Goal: Transaction & Acquisition: Purchase product/service

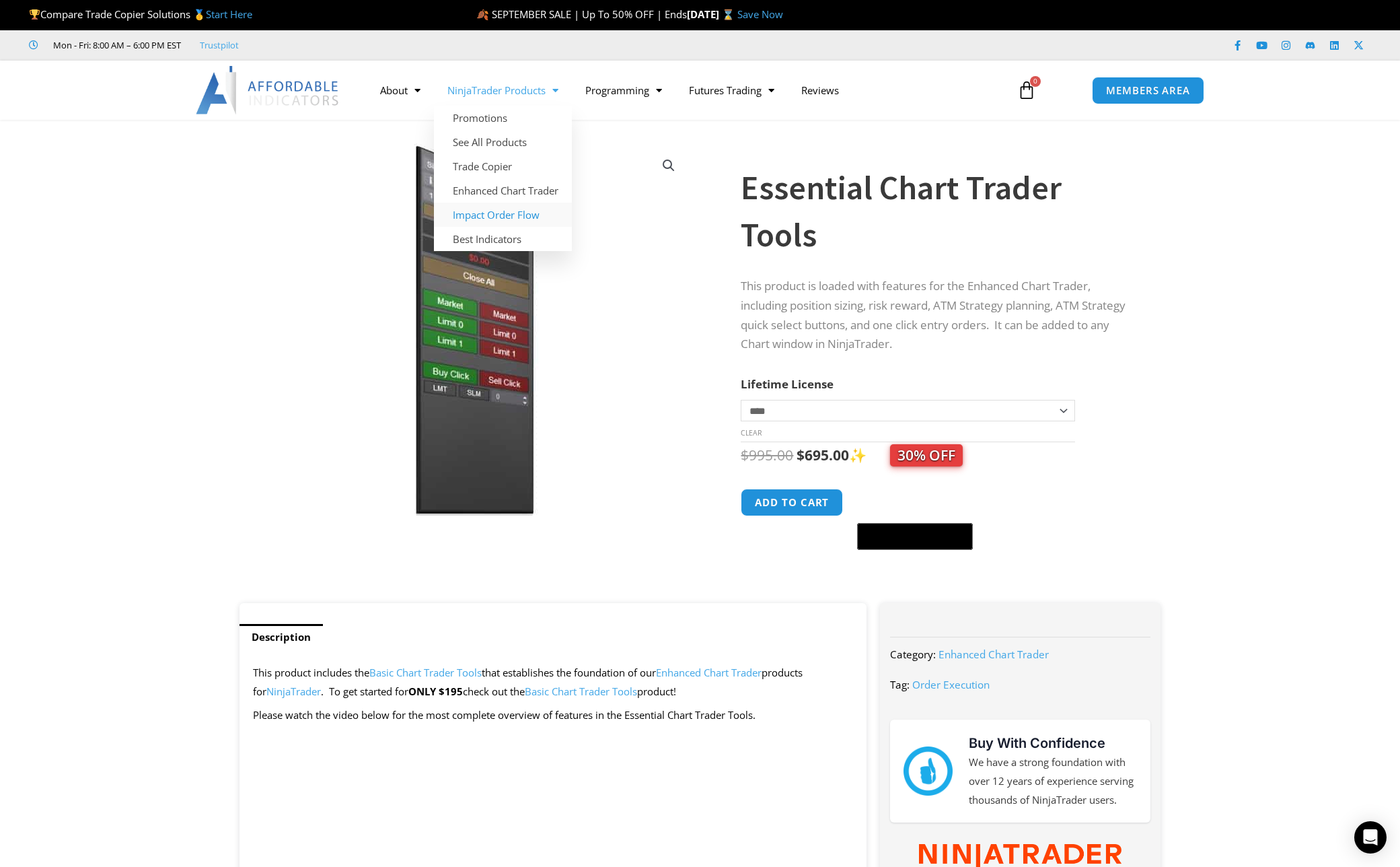
click at [505, 216] on link "Impact Order Flow" at bounding box center [503, 215] width 138 height 25
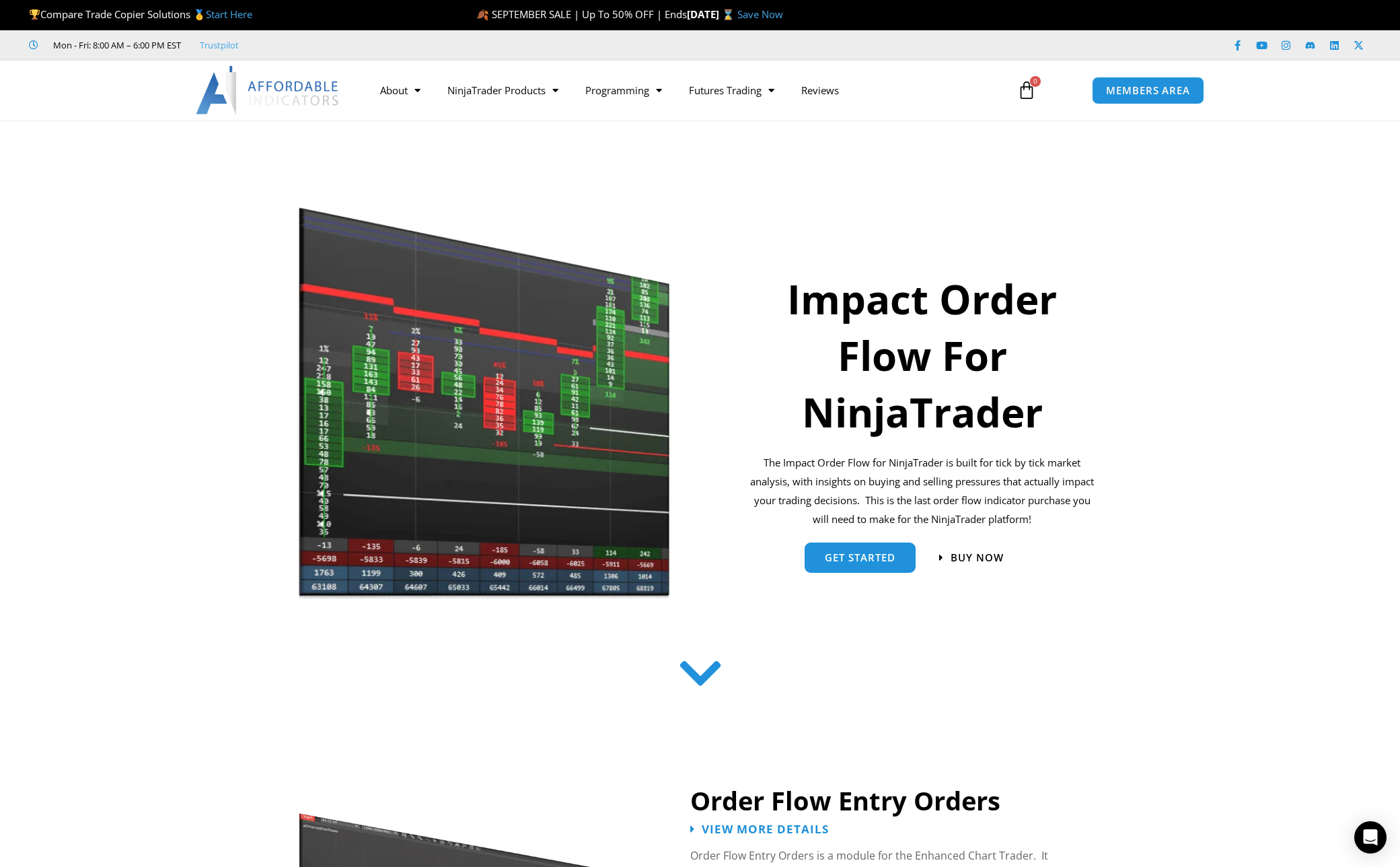
click at [485, 441] on img at bounding box center [485, 403] width 374 height 398
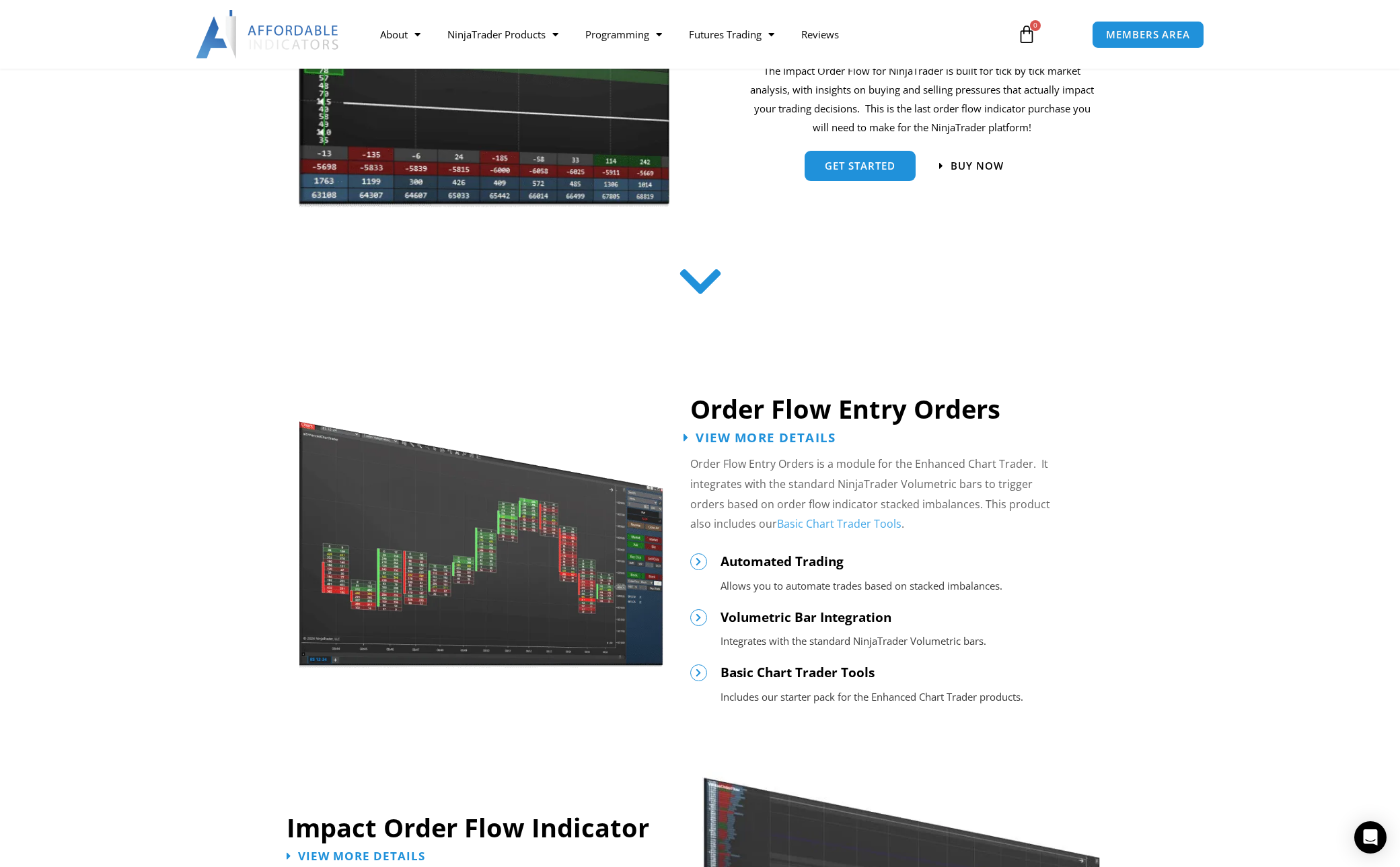
scroll to position [403, 0]
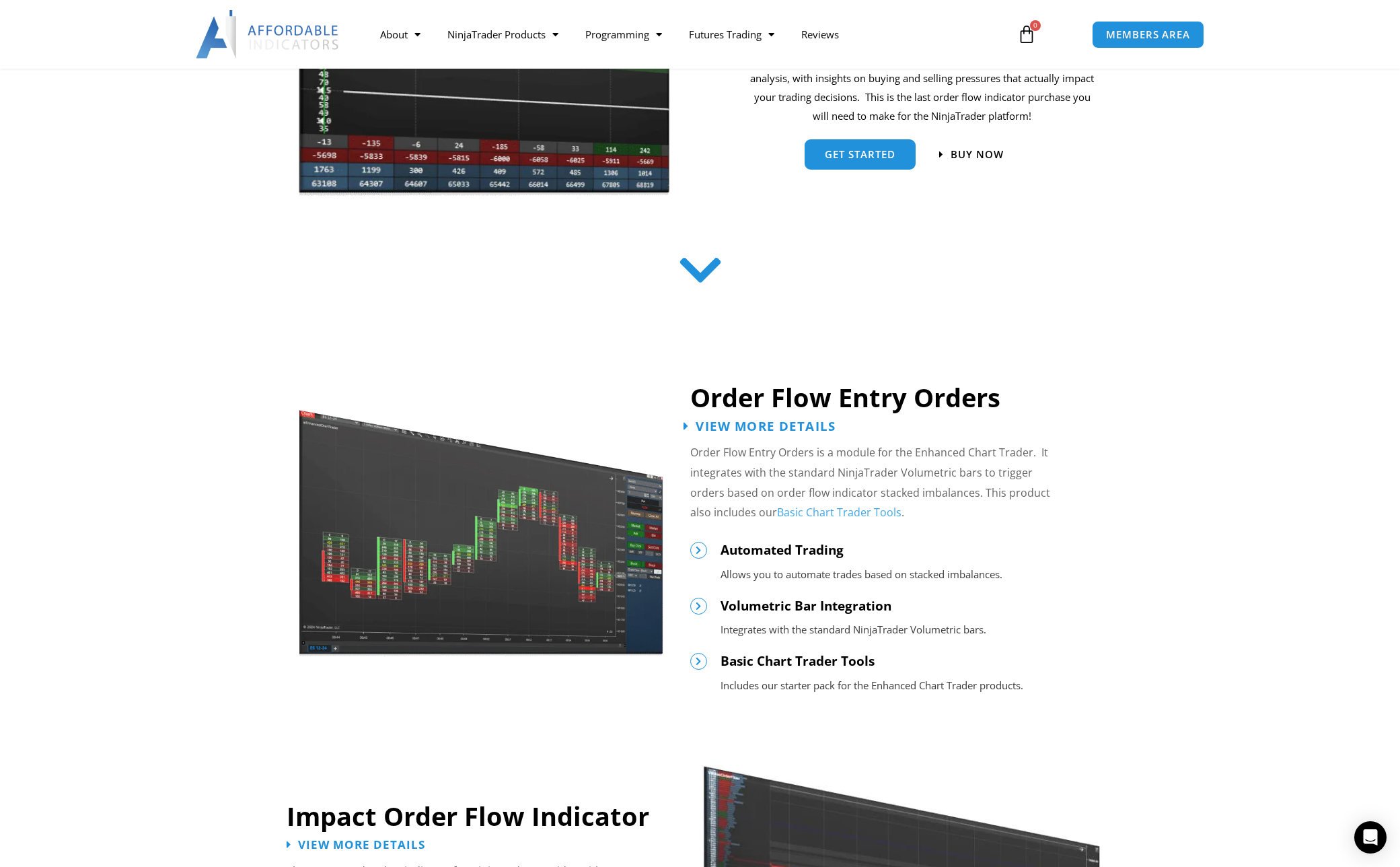
click at [720, 426] on span "View More Details" at bounding box center [765, 426] width 140 height 13
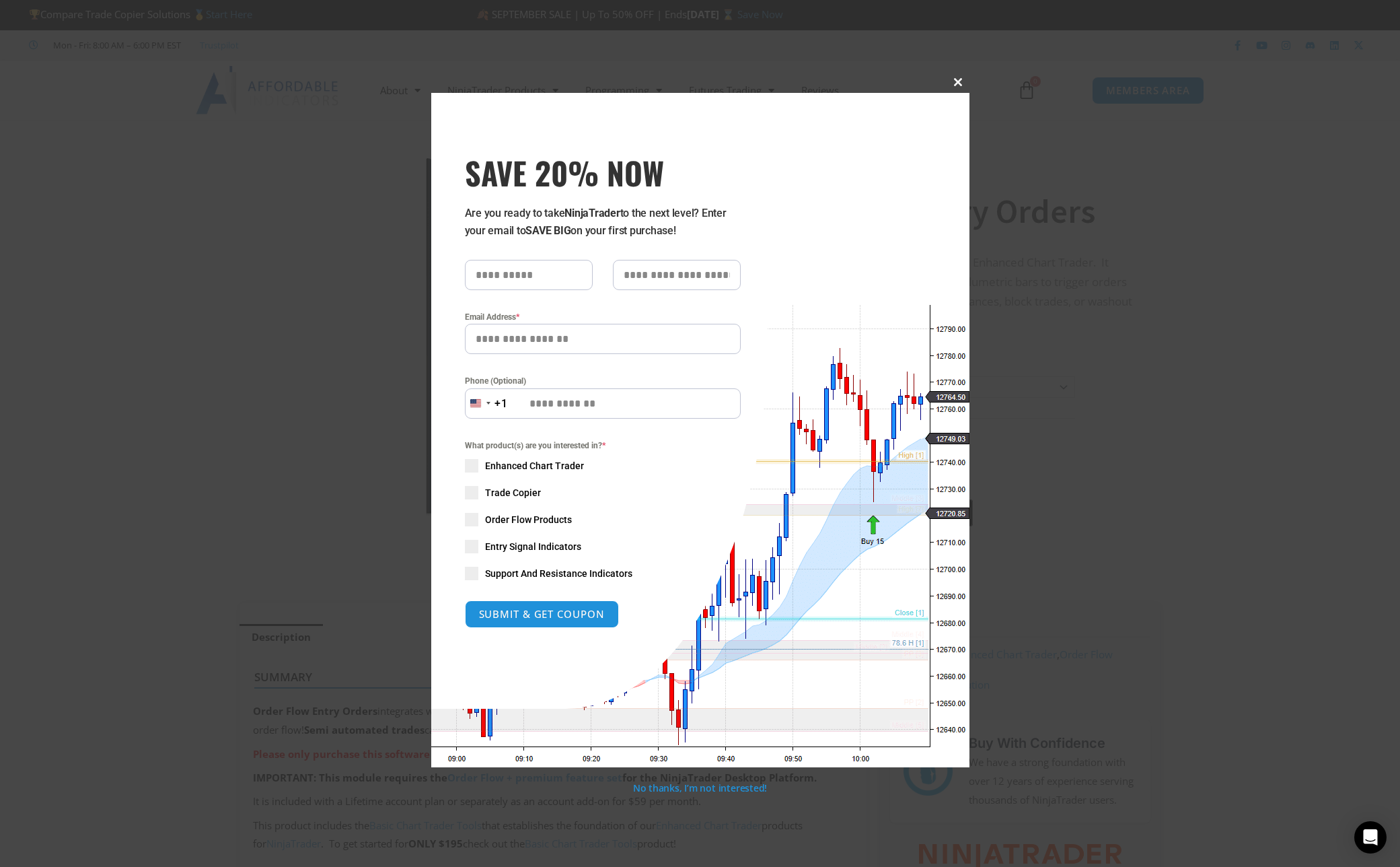
click at [958, 84] on span "SAVE 20% NOW popup" at bounding box center [958, 82] width 21 height 8
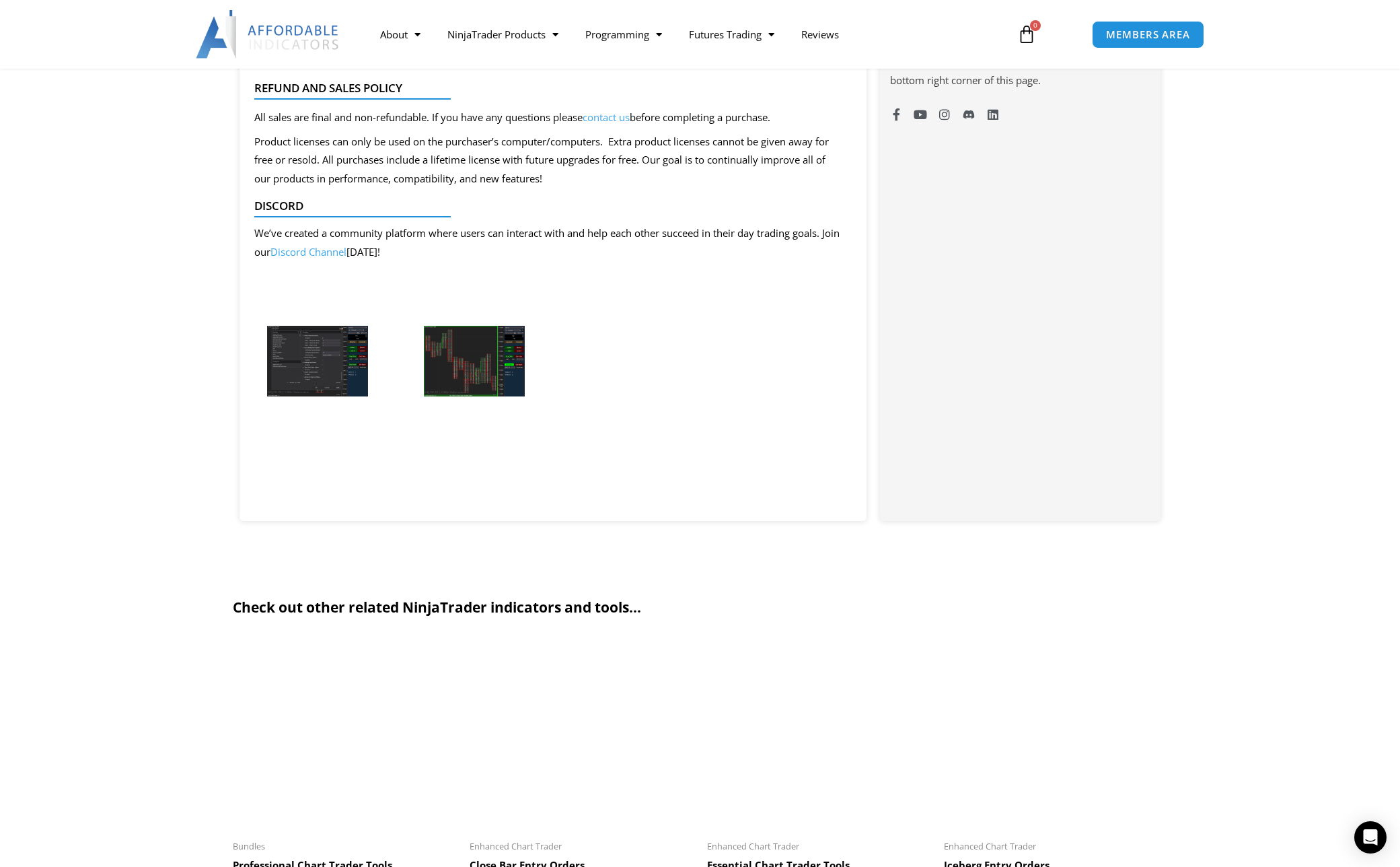
scroll to position [1146, 0]
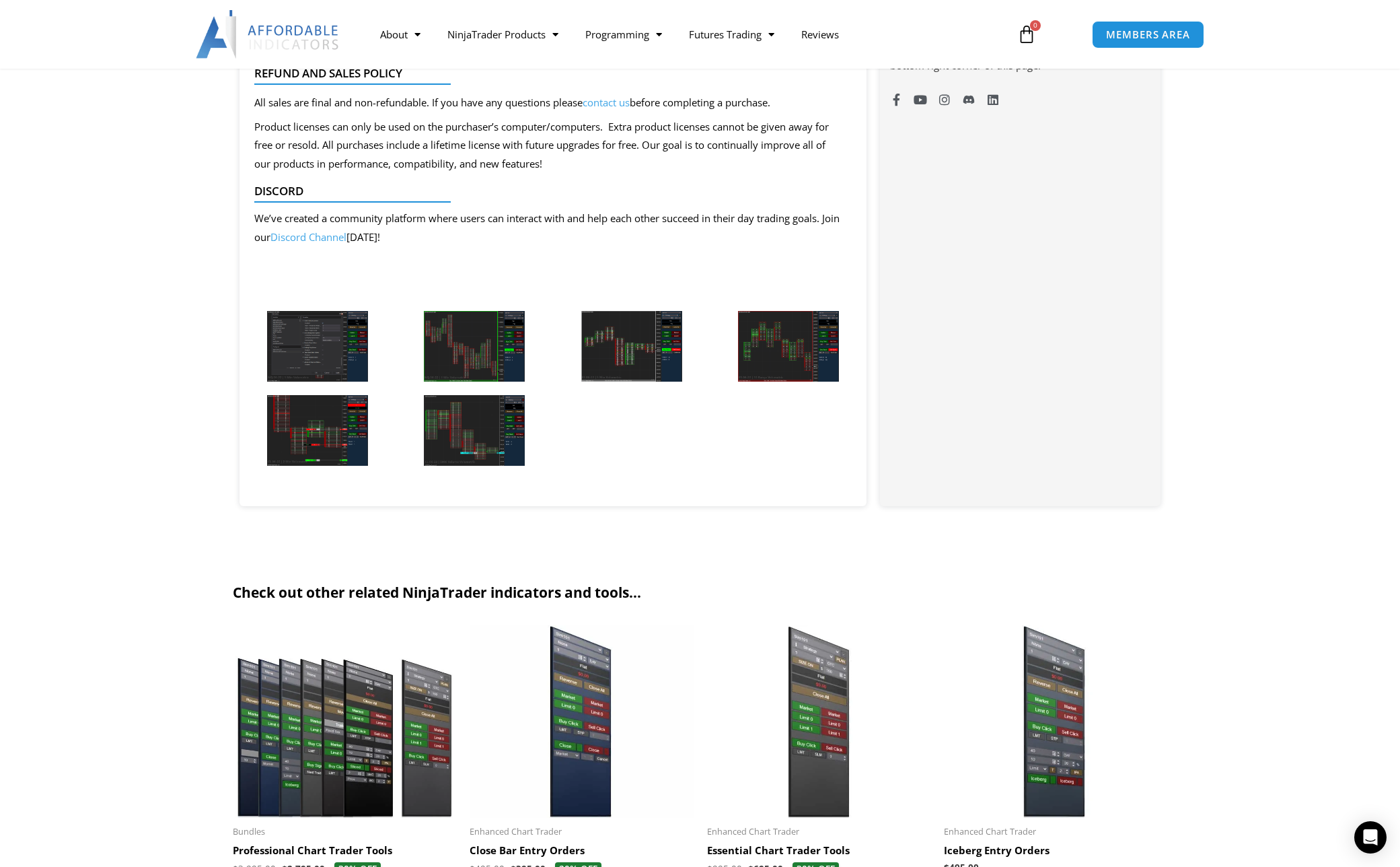
click at [605, 342] on img at bounding box center [631, 346] width 101 height 70
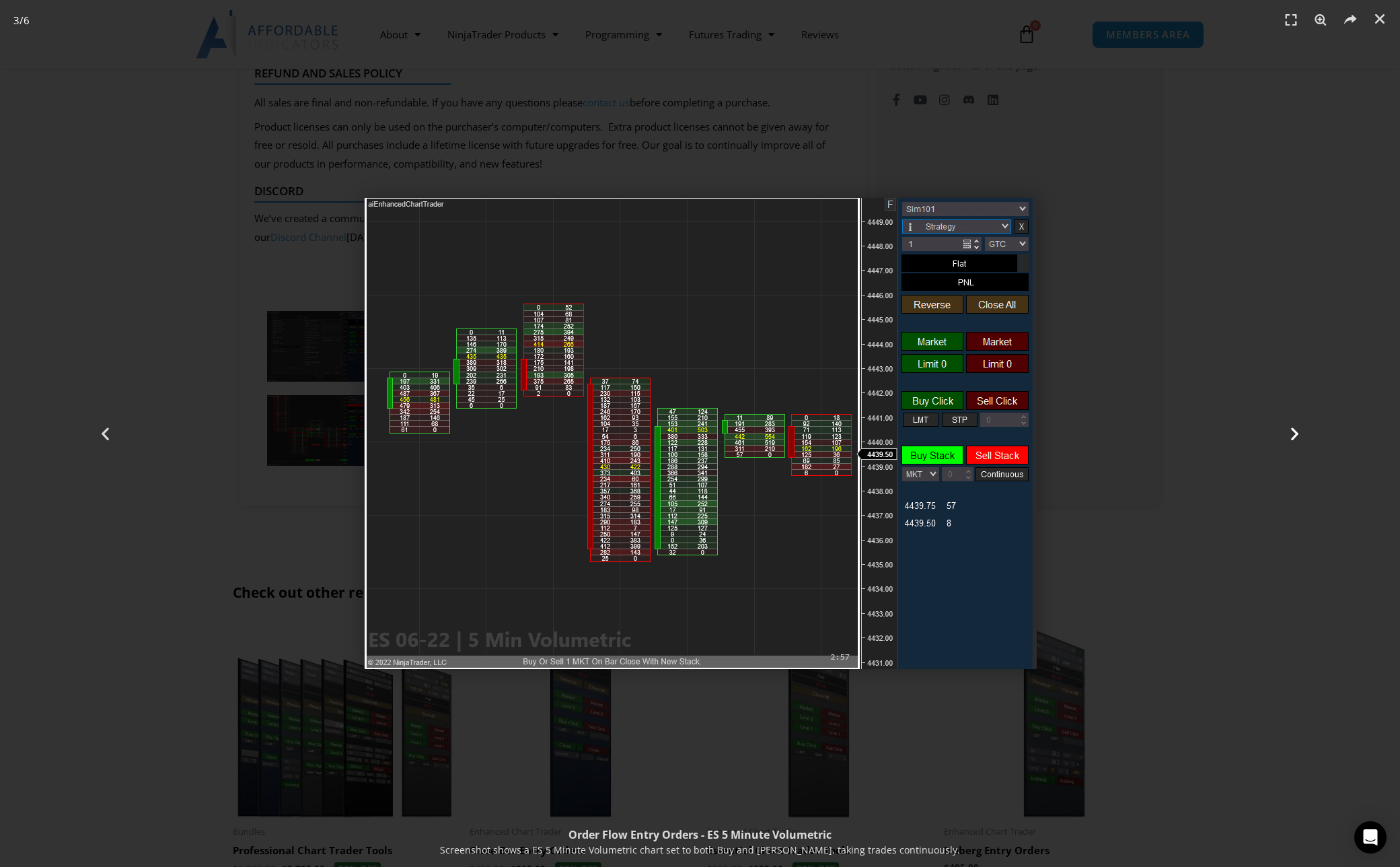
click at [1296, 436] on icon "Next slide" at bounding box center [1294, 434] width 17 height 17
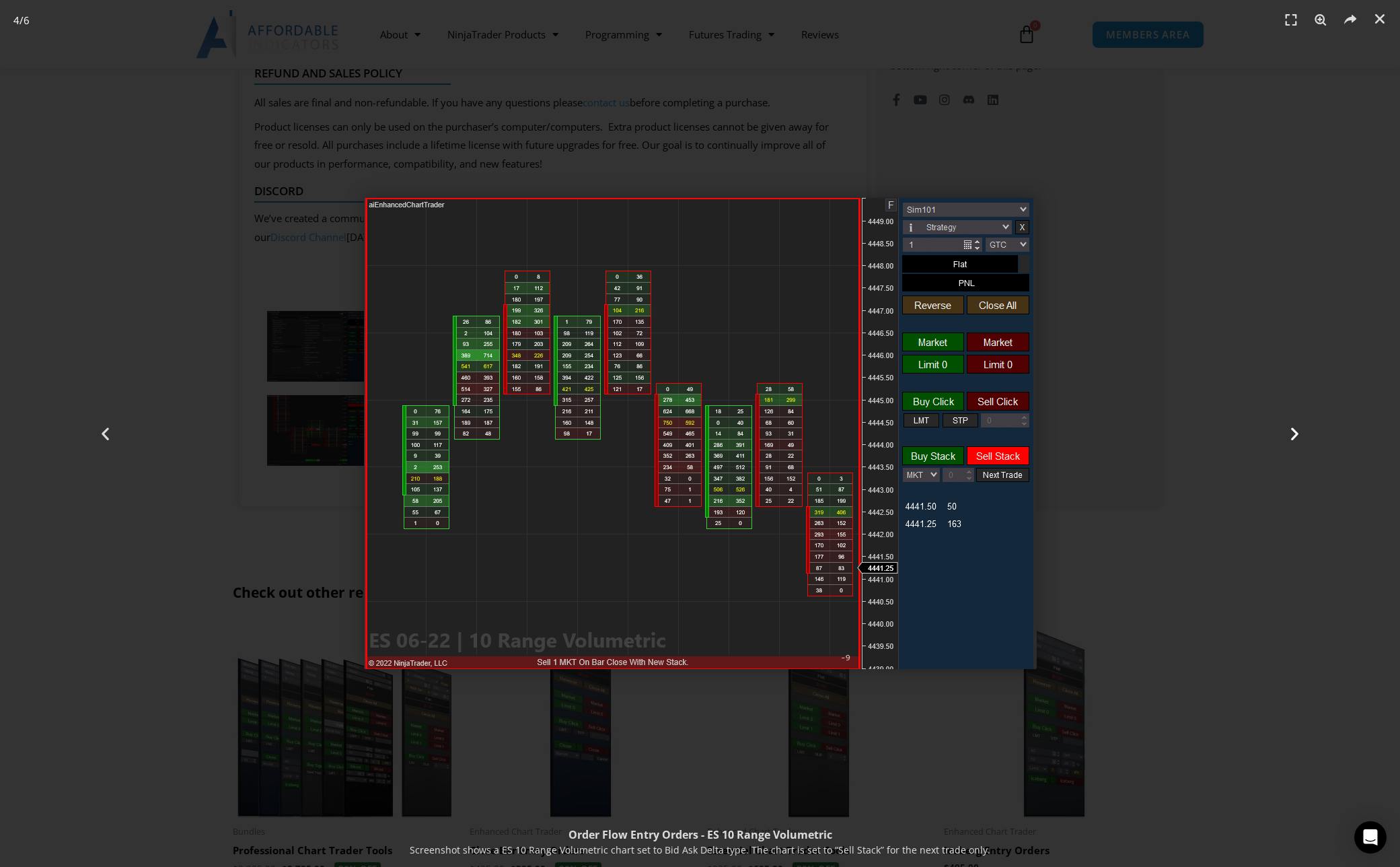
click at [1296, 436] on icon "Next slide" at bounding box center [1294, 434] width 17 height 17
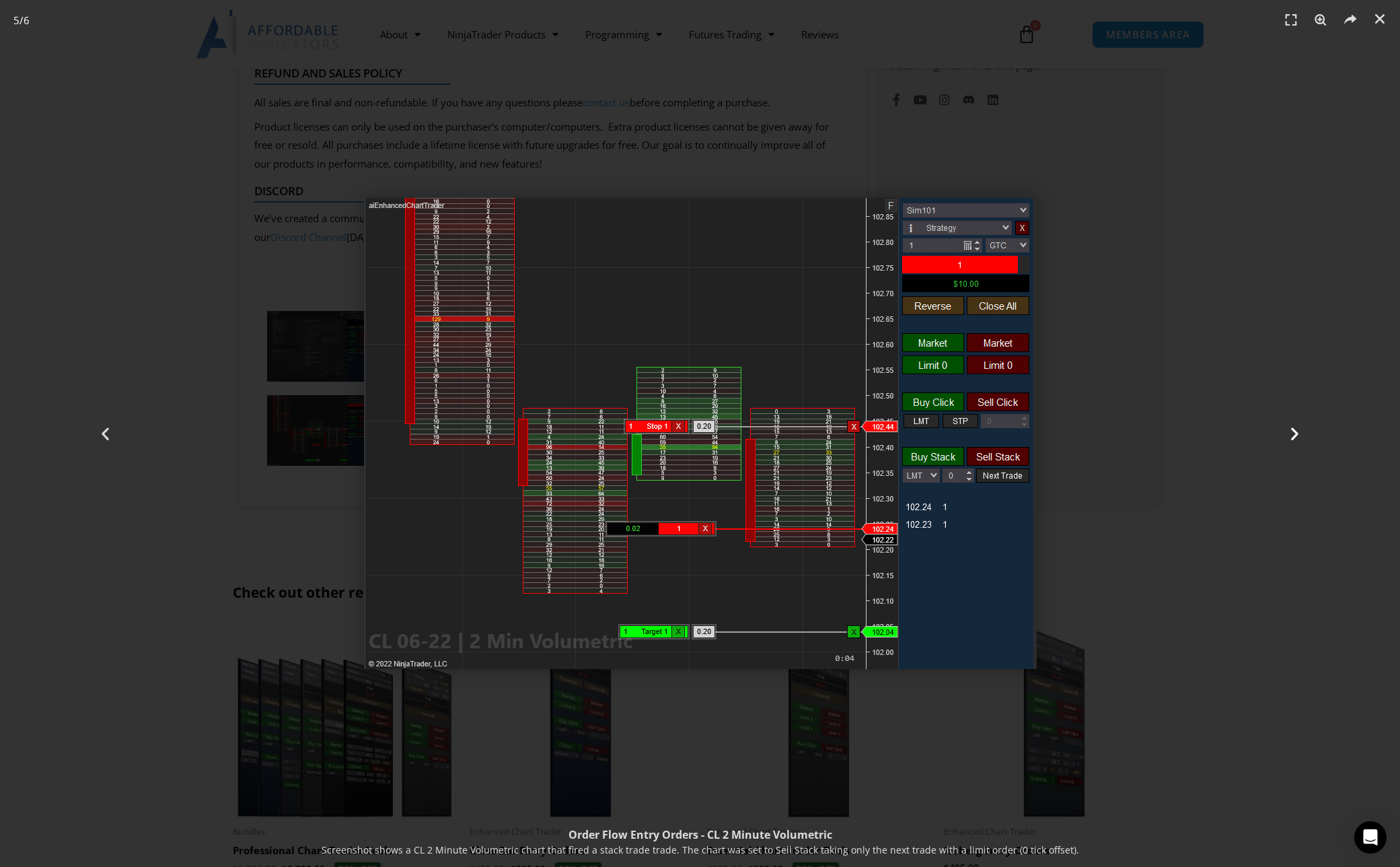
click at [1296, 436] on icon "Next slide" at bounding box center [1294, 434] width 17 height 17
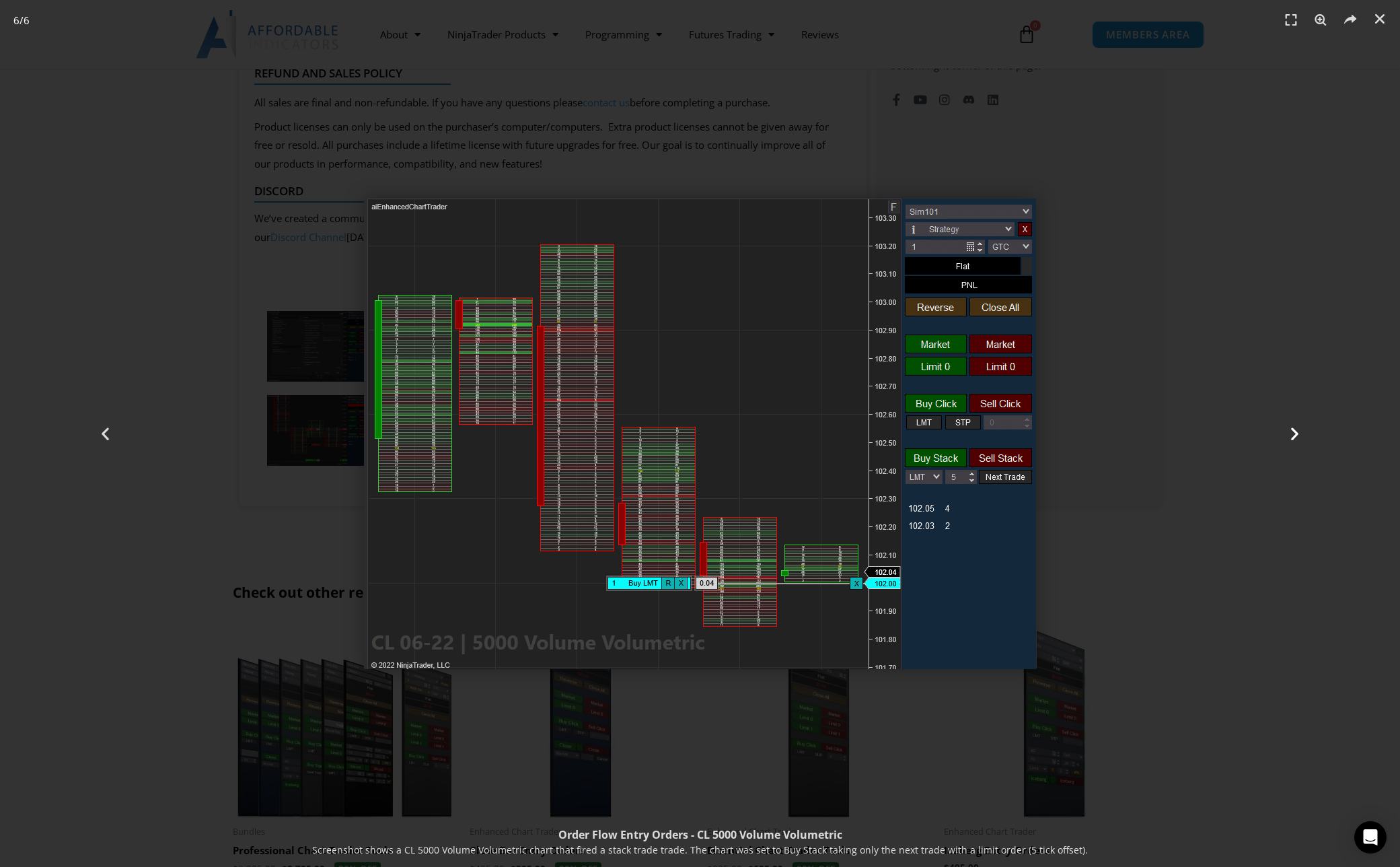
click at [1296, 436] on icon "Next slide" at bounding box center [1294, 434] width 17 height 17
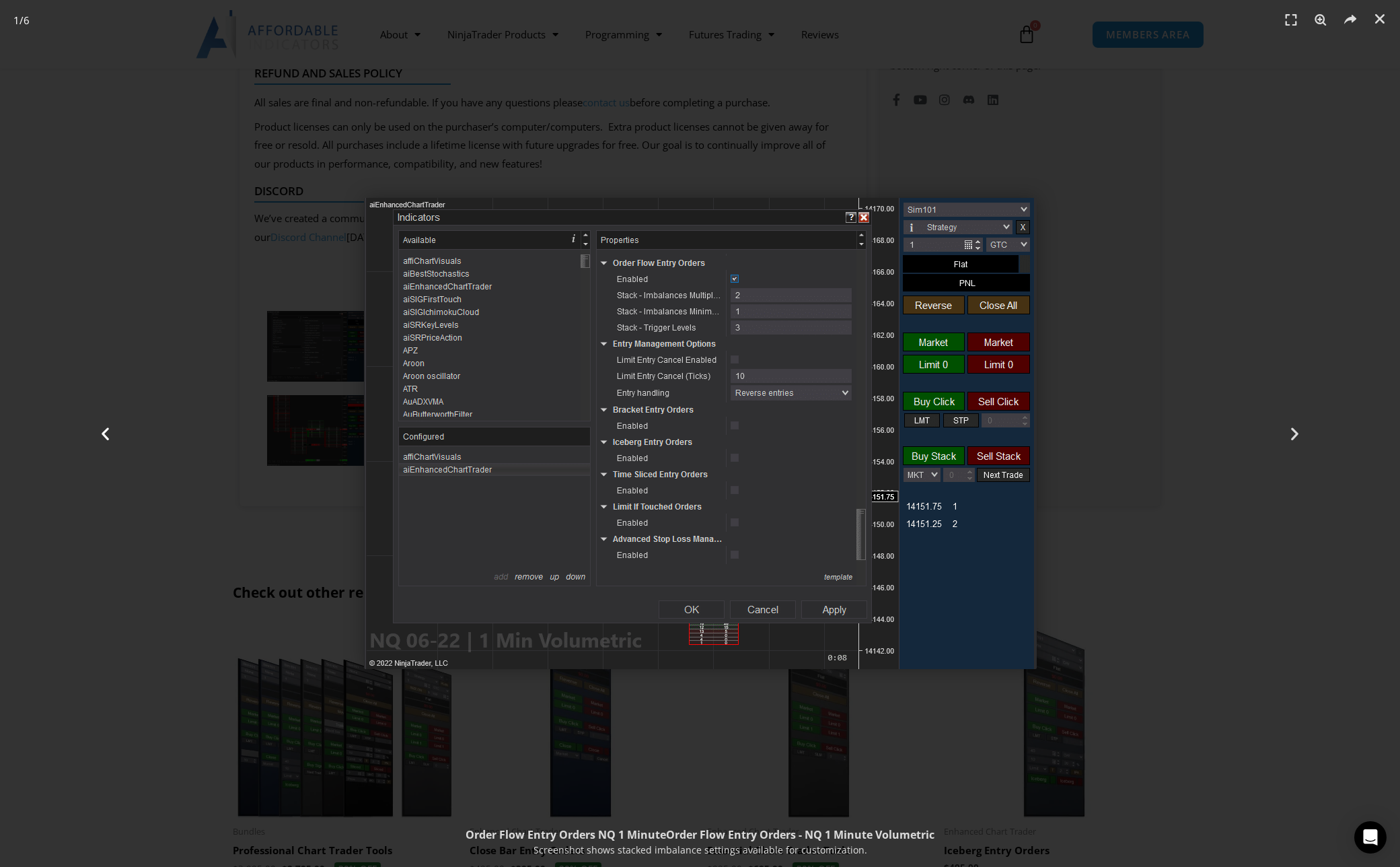
click at [175, 560] on div "Previous" at bounding box center [105, 434] width 210 height 867
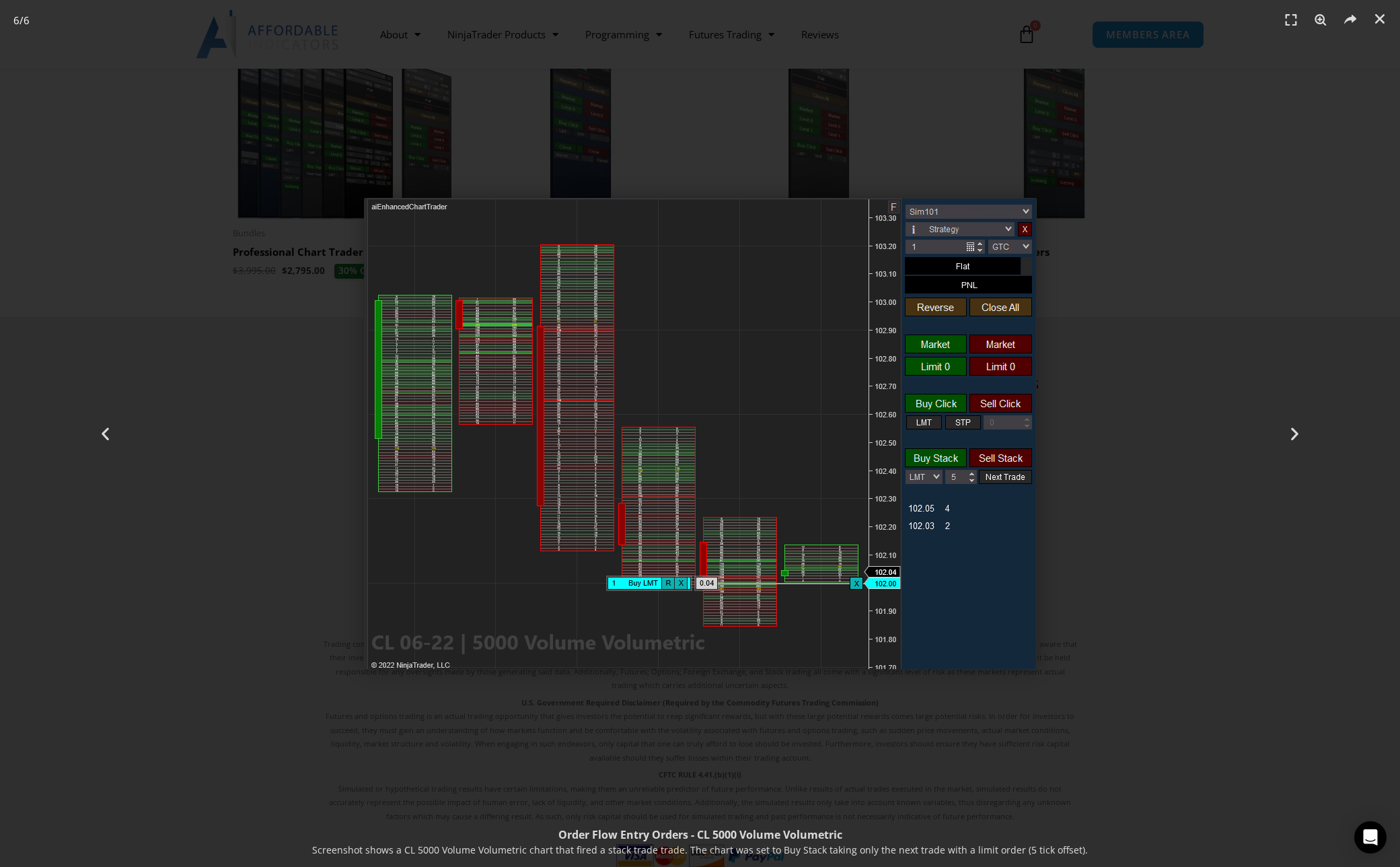
scroll to position [1432, 0]
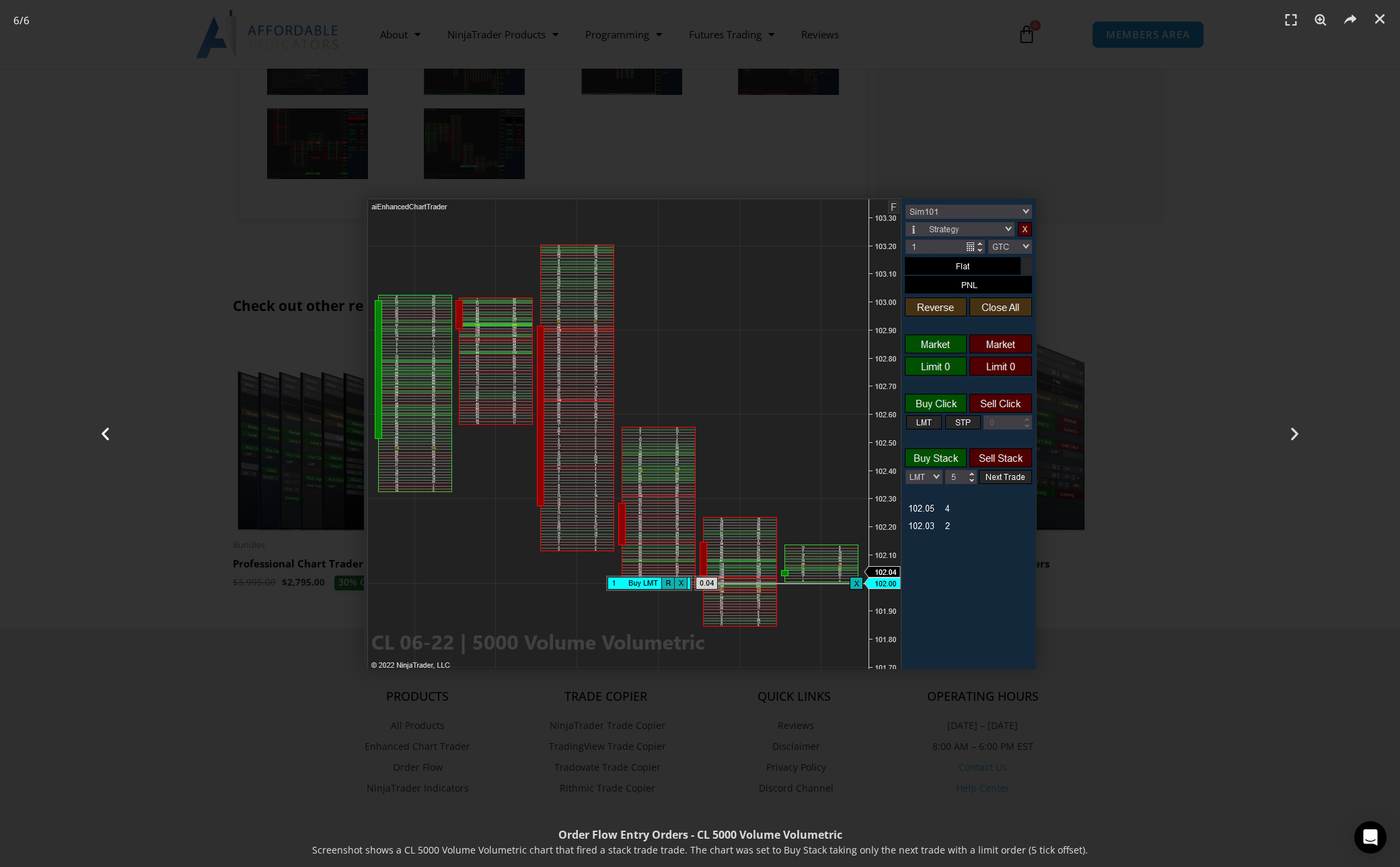
click at [131, 497] on div "Previous" at bounding box center [105, 434] width 210 height 867
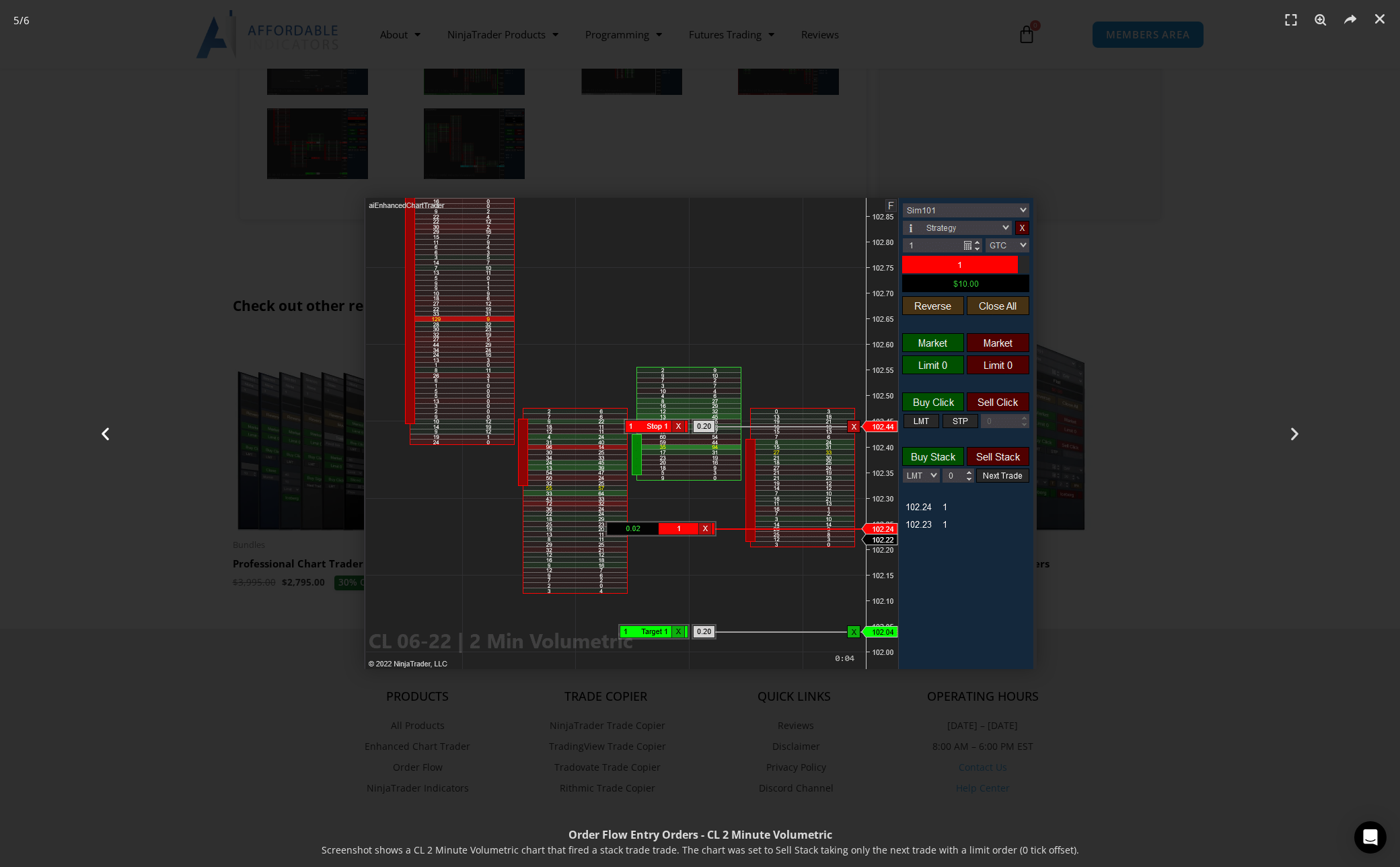
click at [131, 497] on div "Previous" at bounding box center [105, 434] width 210 height 867
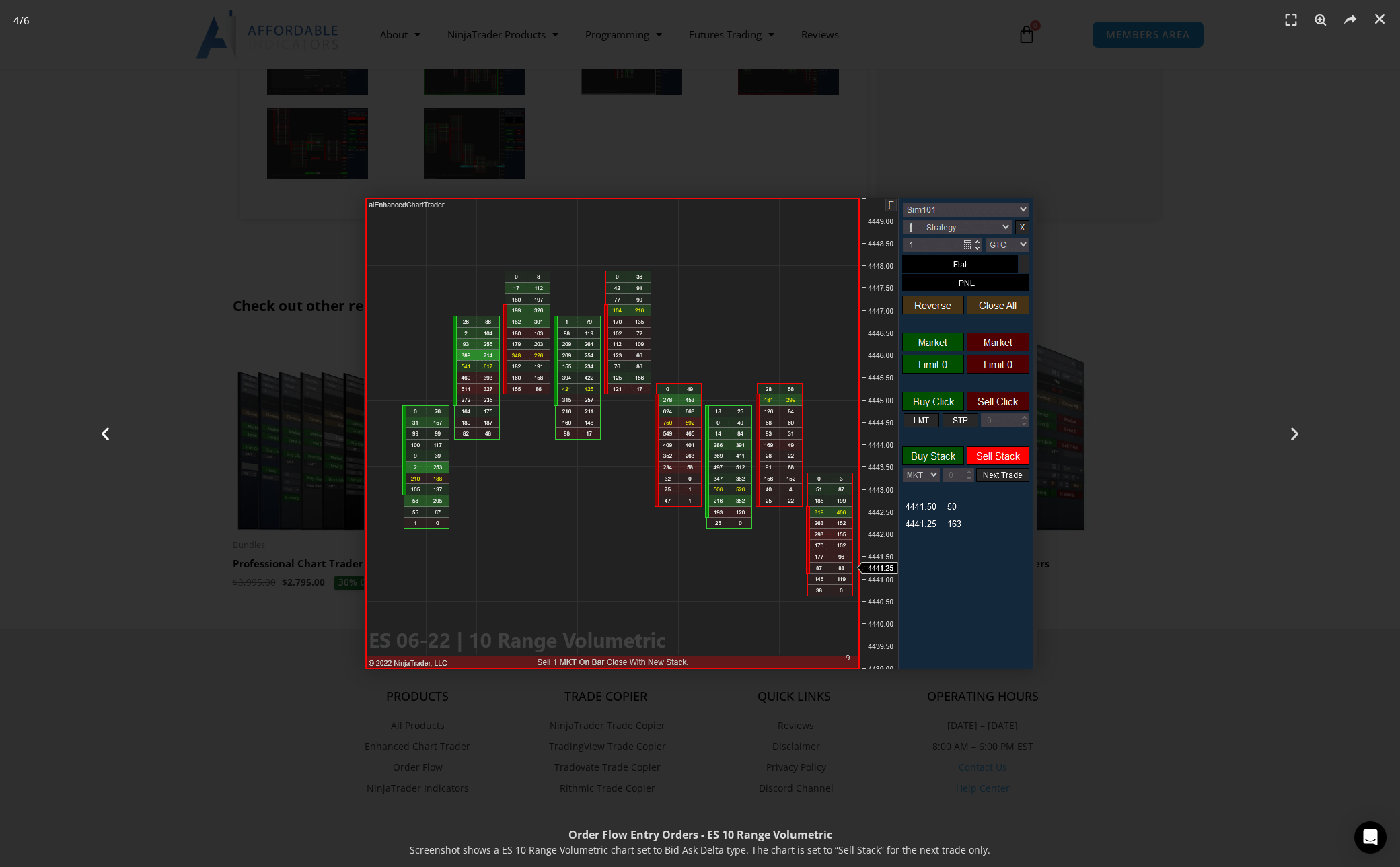
click at [131, 497] on div "Previous" at bounding box center [105, 434] width 210 height 867
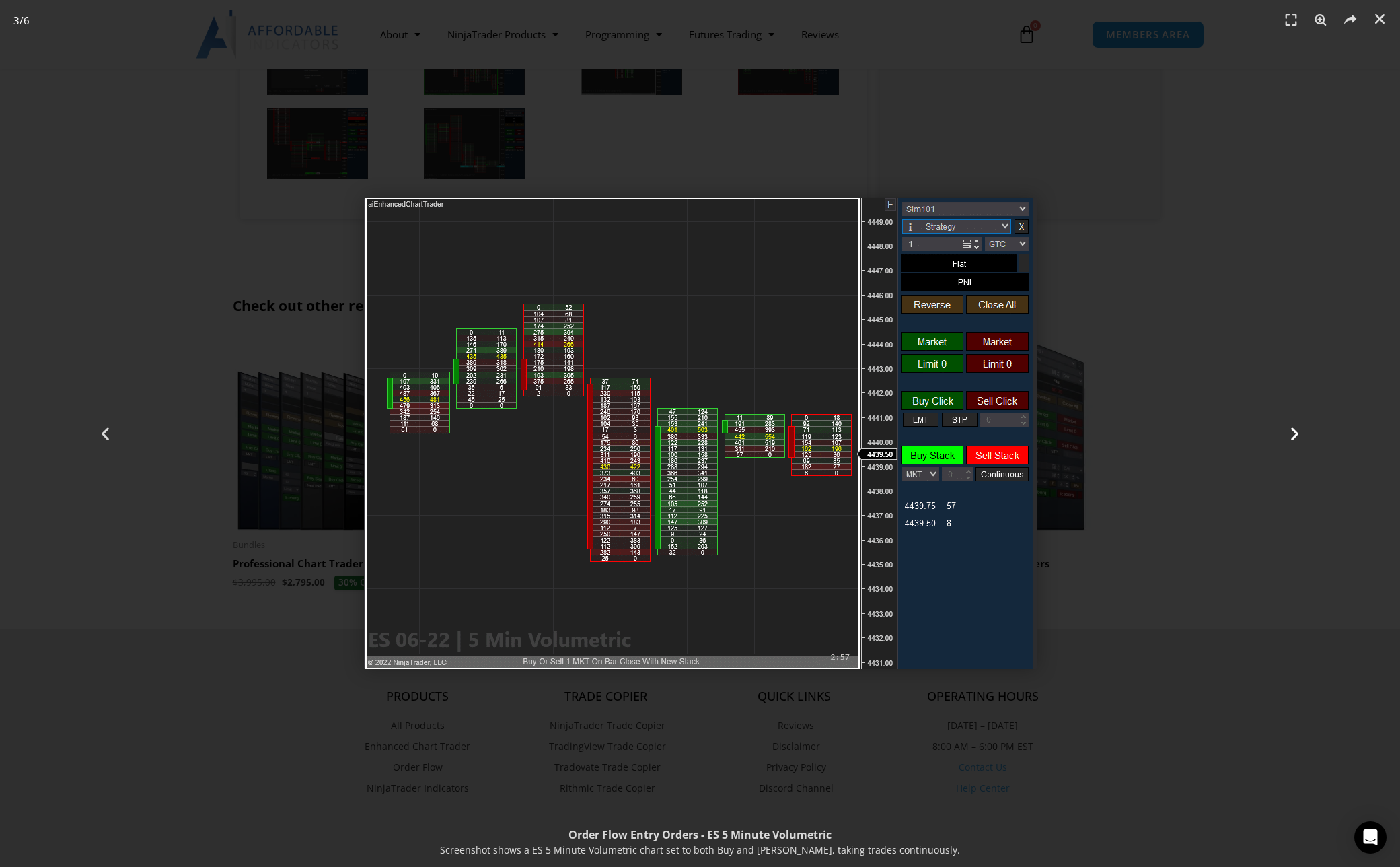
click at [1213, 243] on div "Next" at bounding box center [1295, 434] width 210 height 867
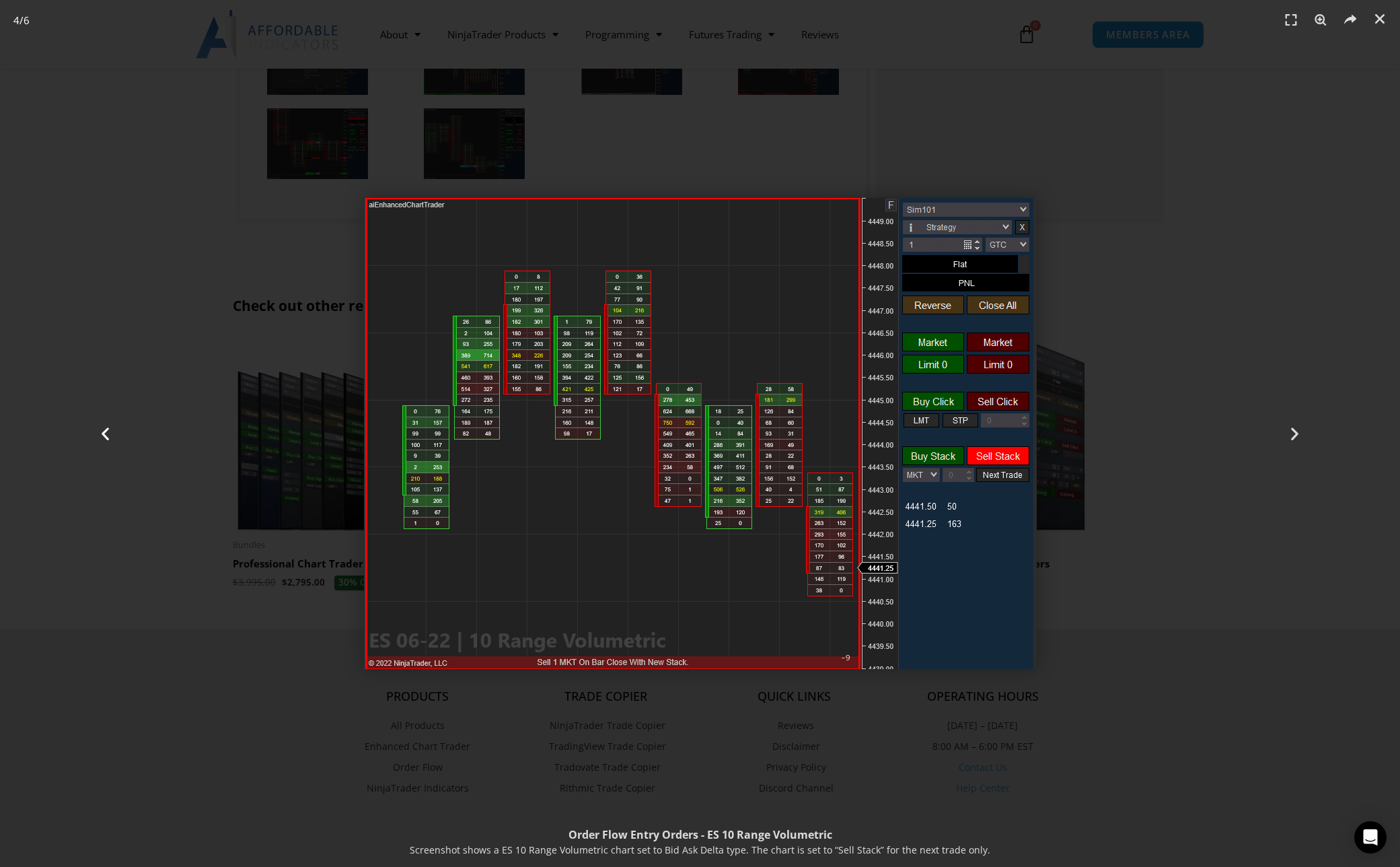
click at [153, 288] on div "Previous" at bounding box center [105, 434] width 210 height 867
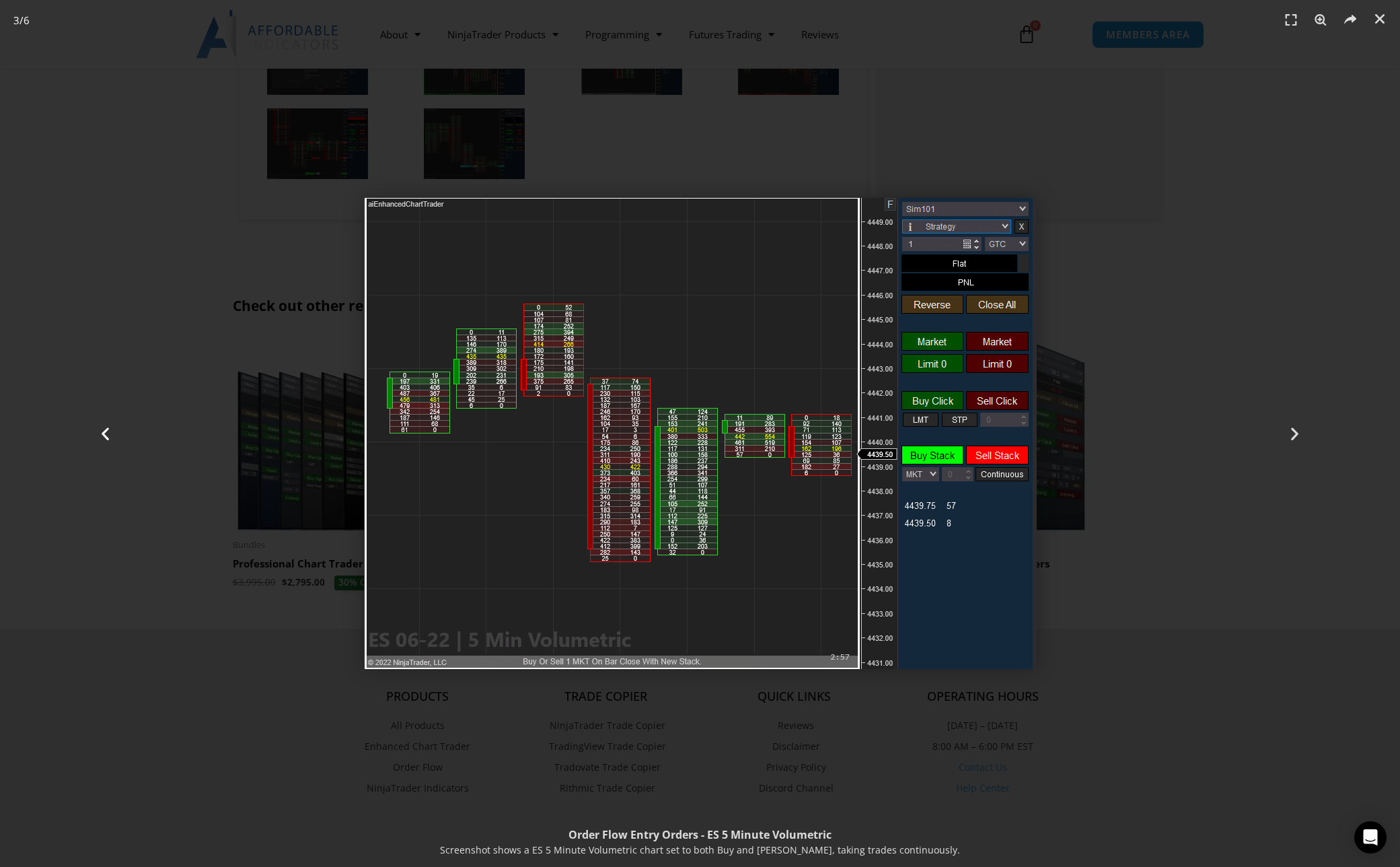
click at [137, 419] on div "Previous" at bounding box center [105, 434] width 210 height 867
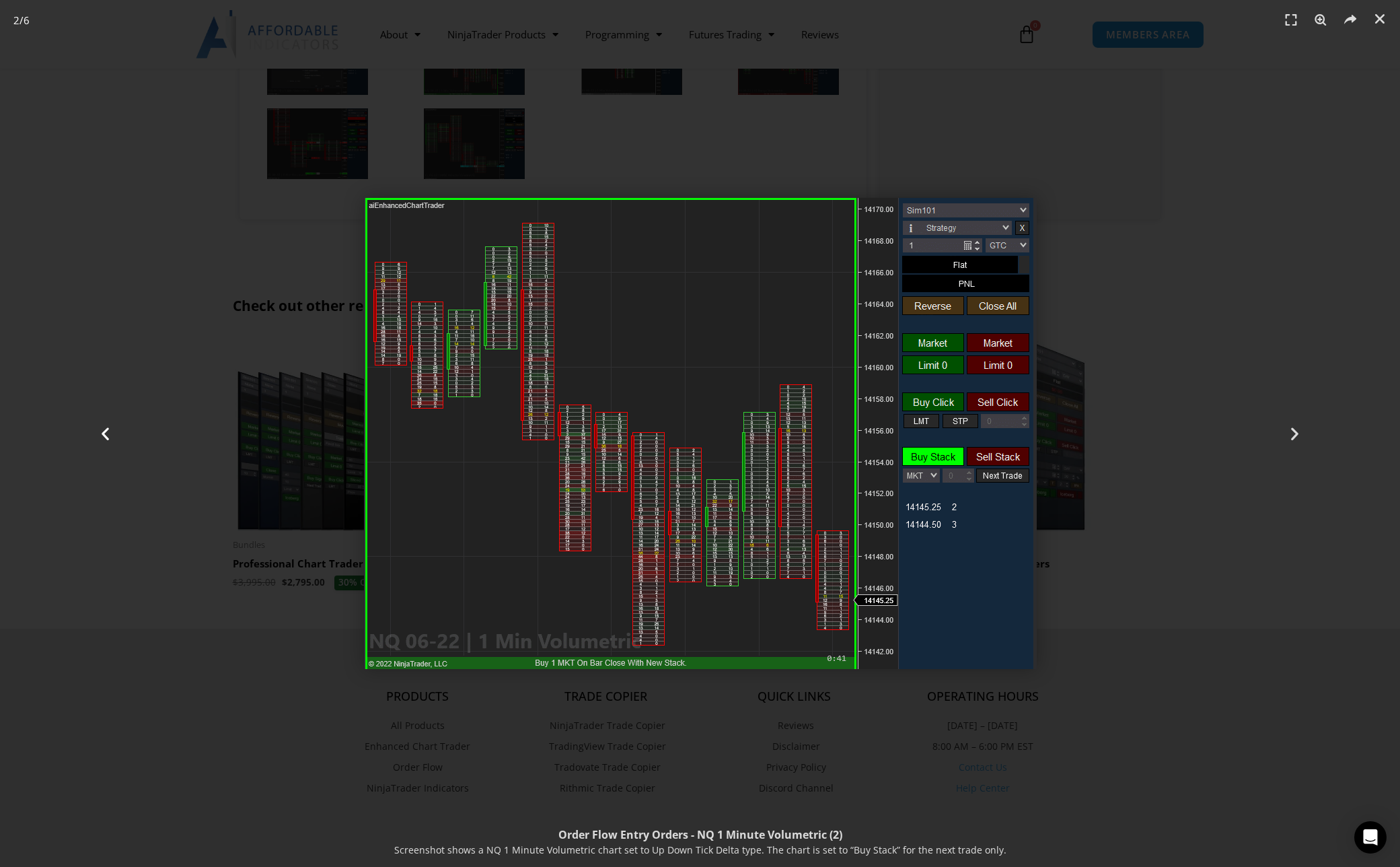
click at [137, 419] on div "Previous" at bounding box center [105, 434] width 210 height 867
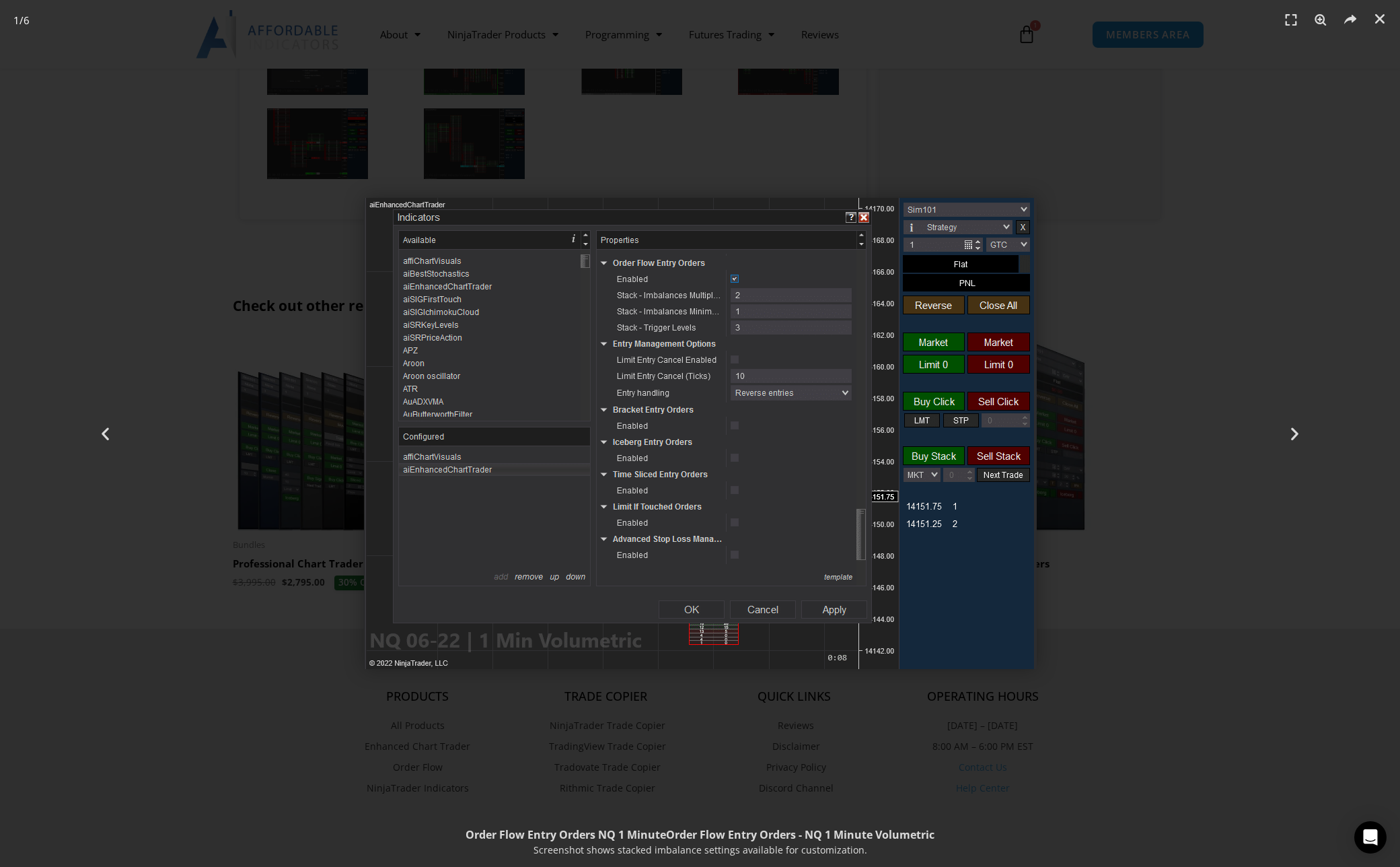
click at [1059, 156] on div "1 / 6" at bounding box center [700, 433] width 1306 height 773
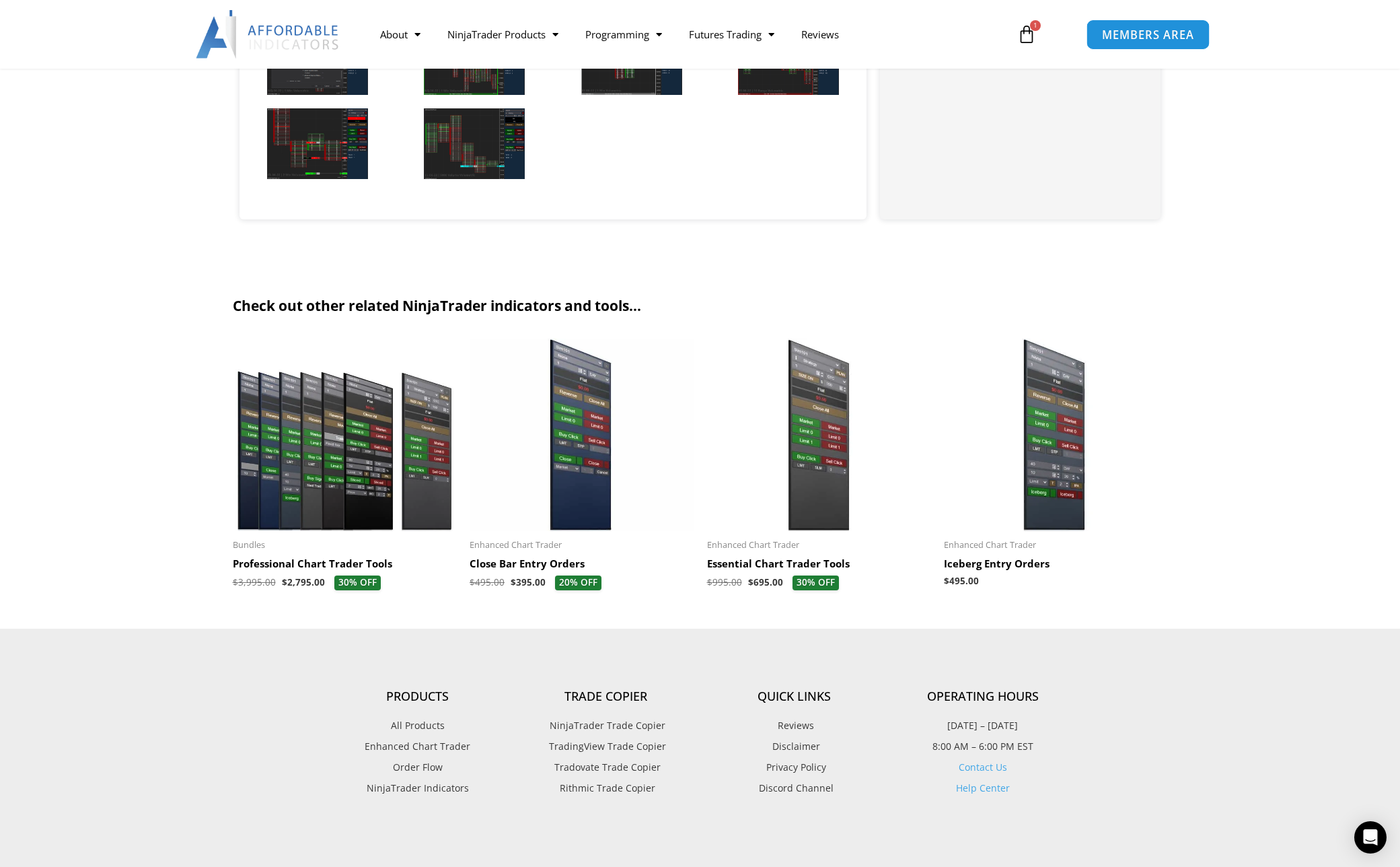
click at [1112, 36] on span "MEMBERS AREA" at bounding box center [1148, 34] width 92 height 11
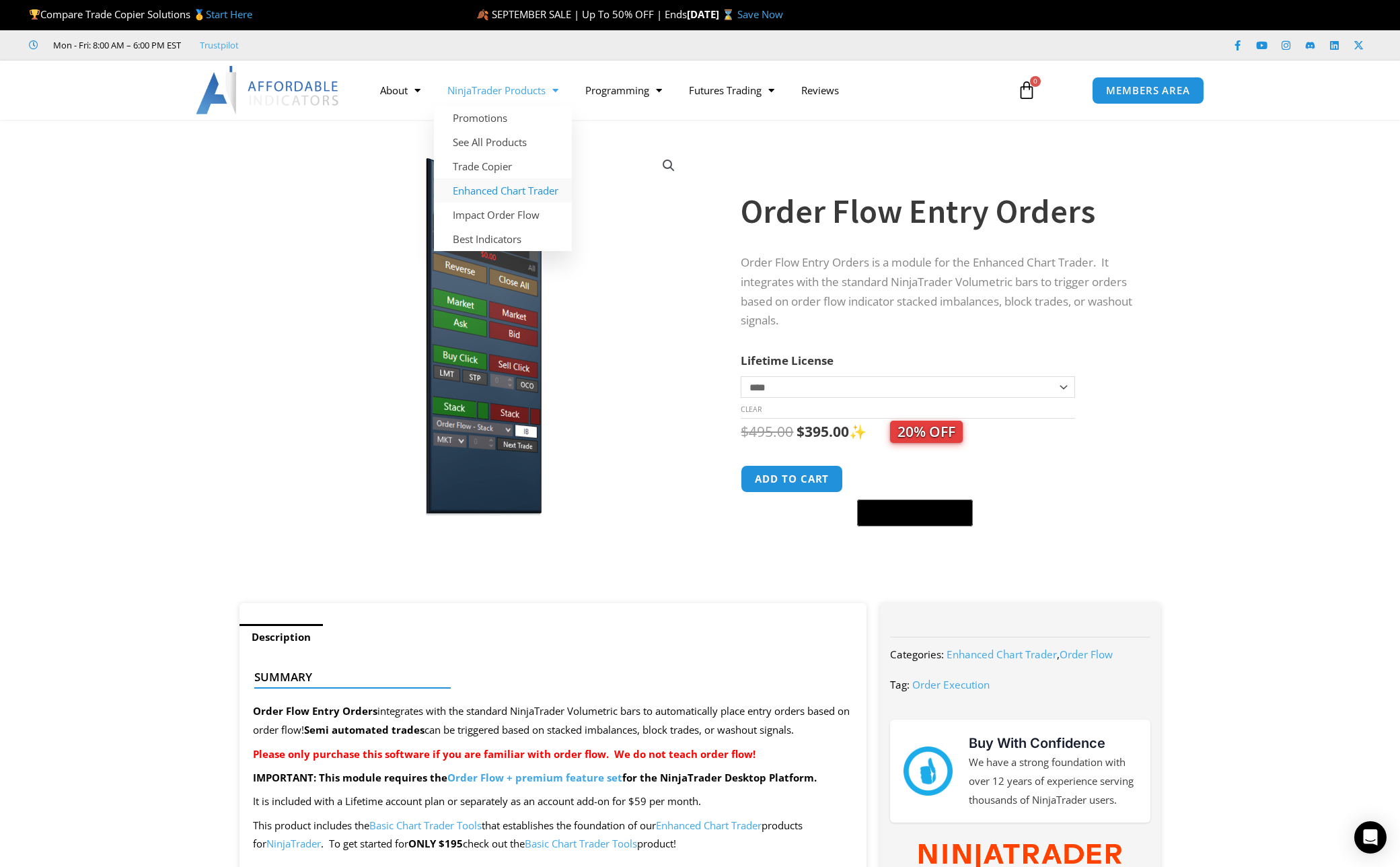
click at [517, 190] on link "Enhanced Chart Trader" at bounding box center [503, 191] width 138 height 25
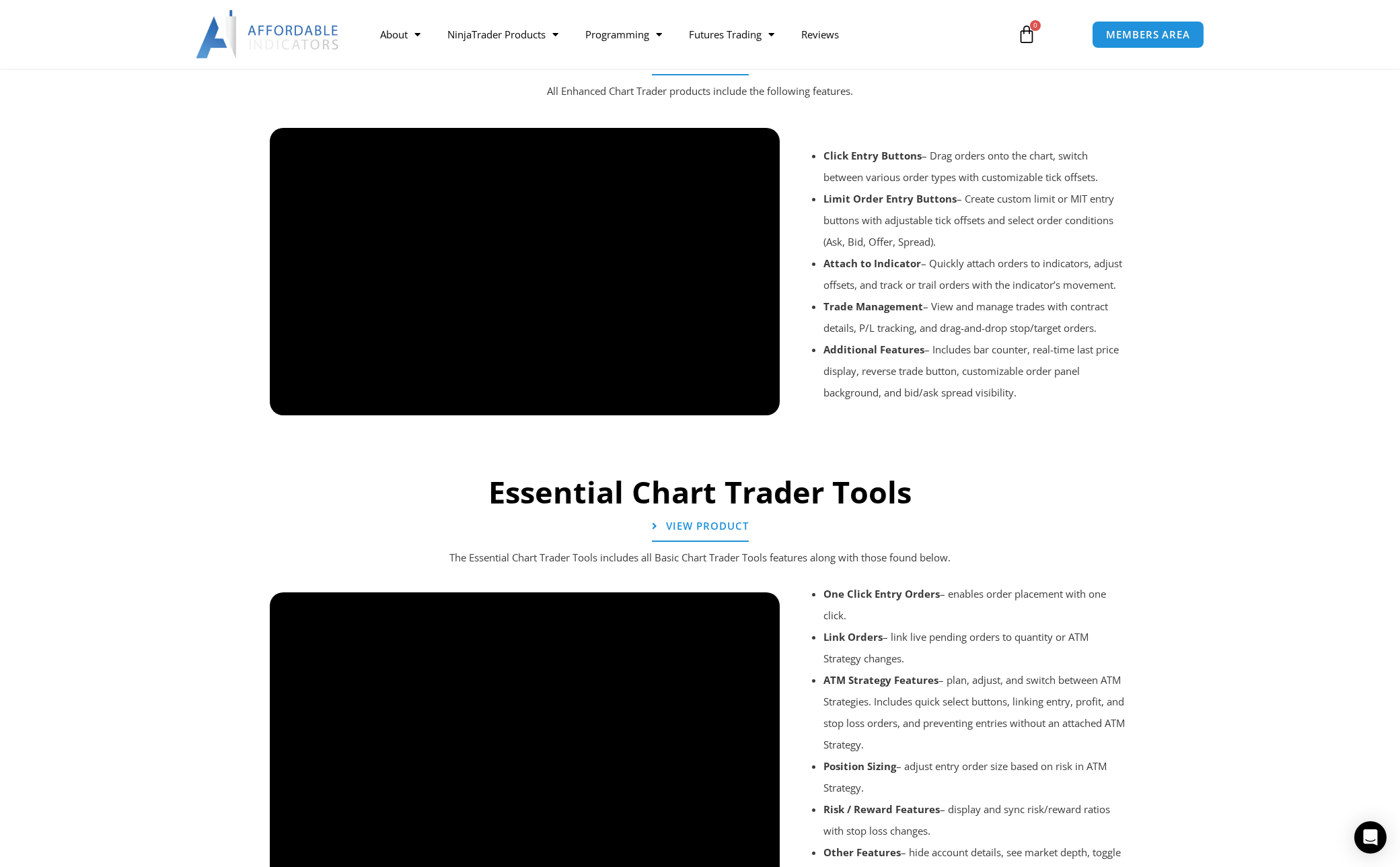
scroll to position [1110, 0]
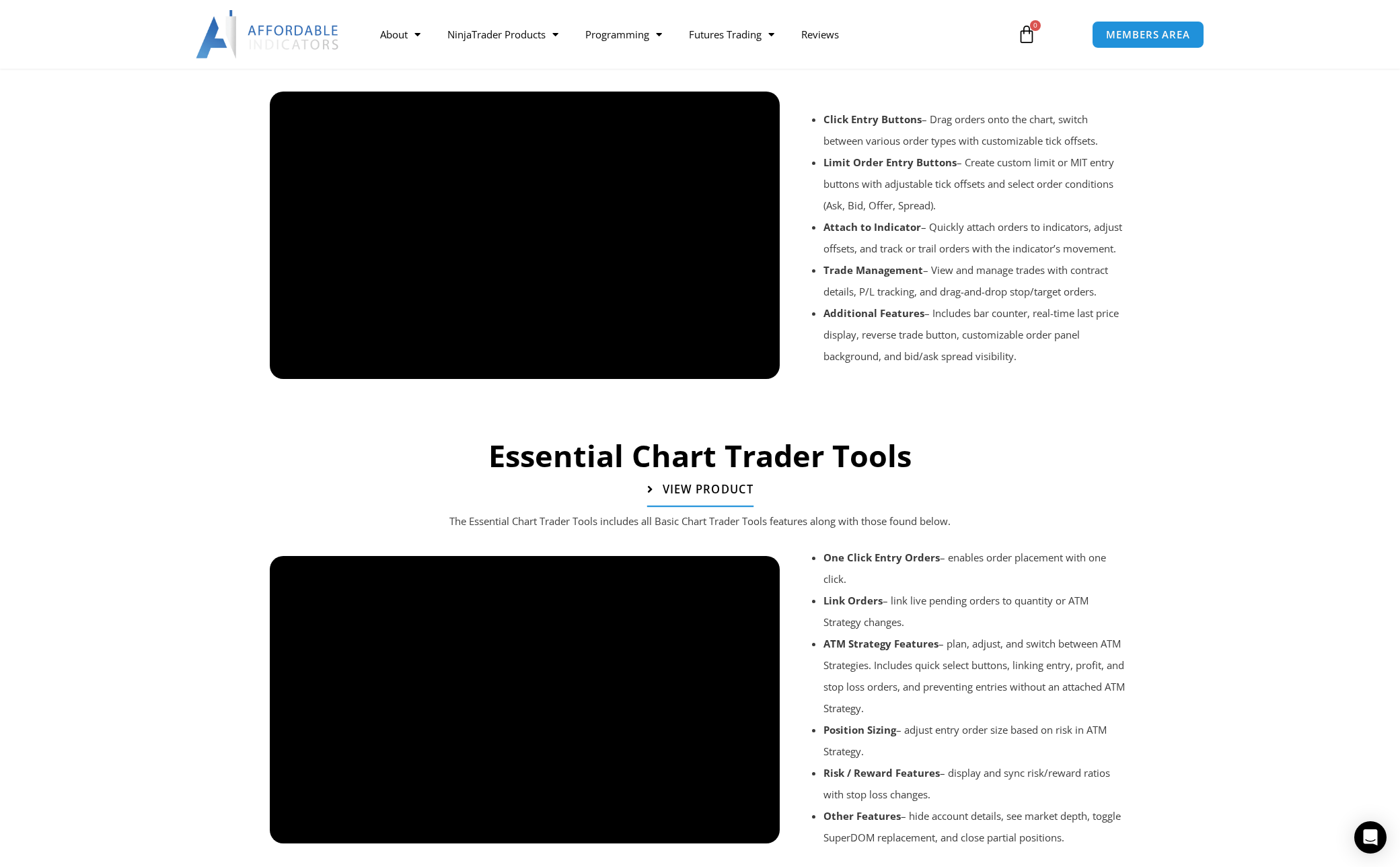
click at [686, 485] on span "View Product" at bounding box center [707, 489] width 91 height 11
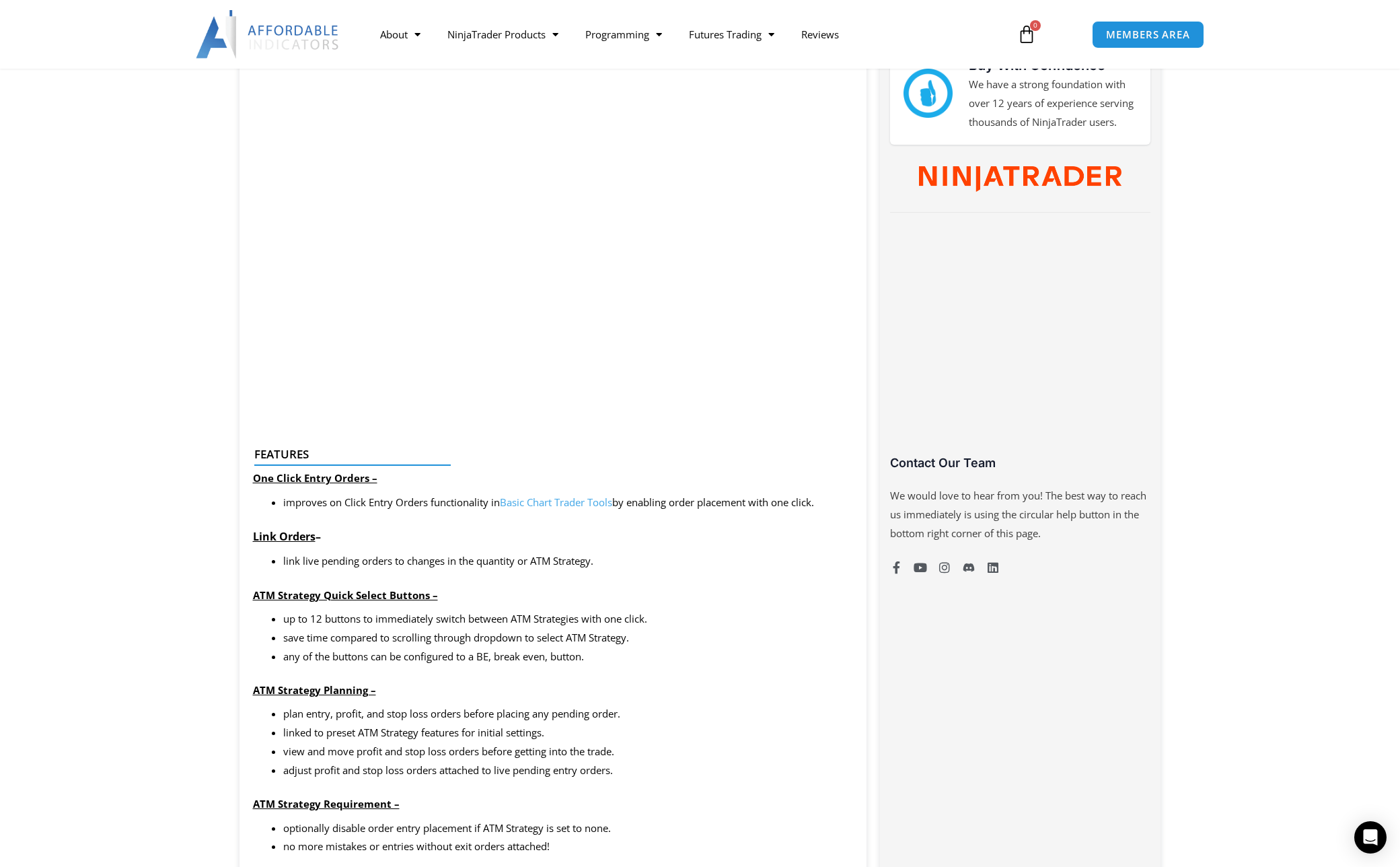
scroll to position [606, 0]
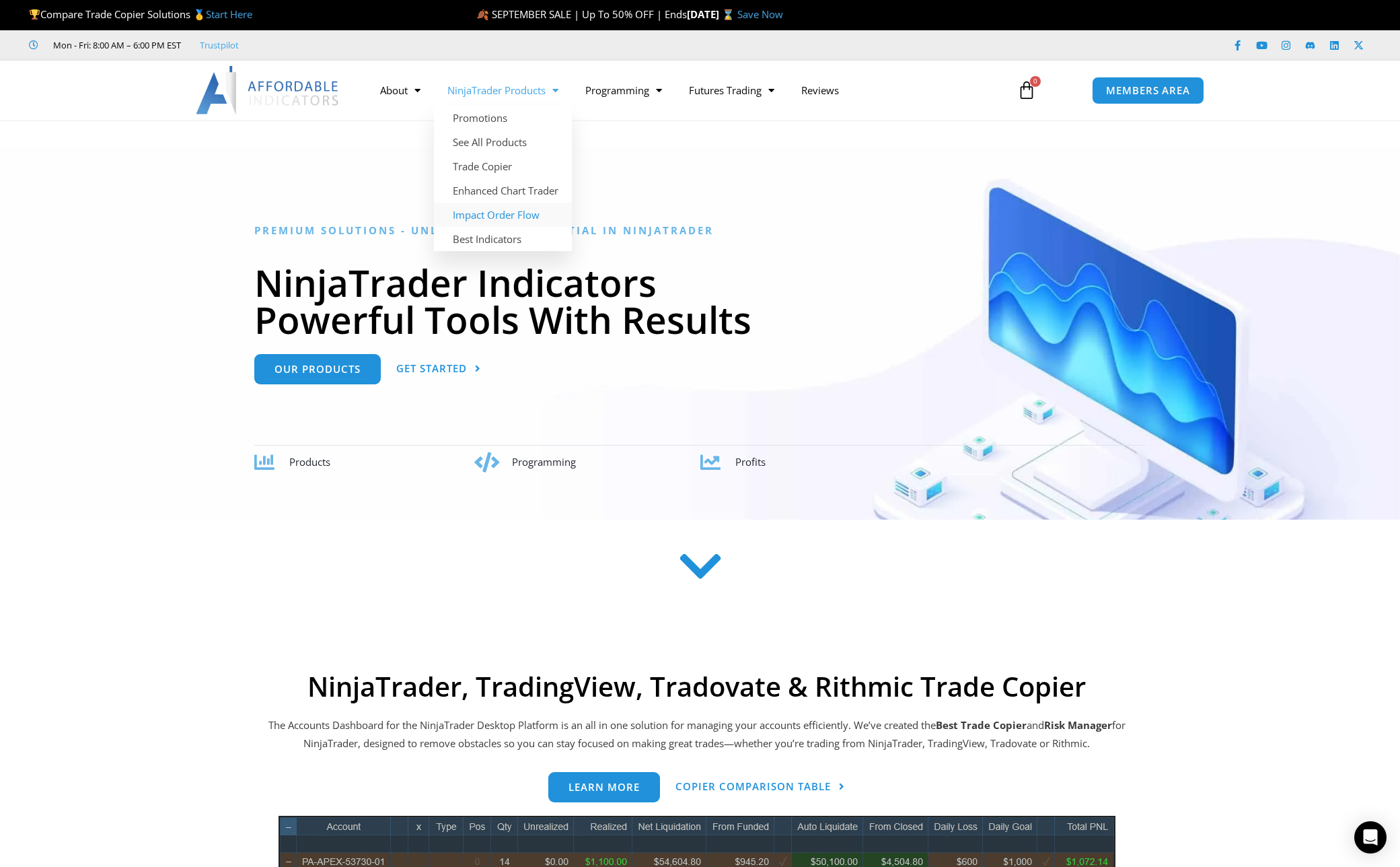
click at [479, 212] on link "Impact Order Flow" at bounding box center [503, 215] width 138 height 25
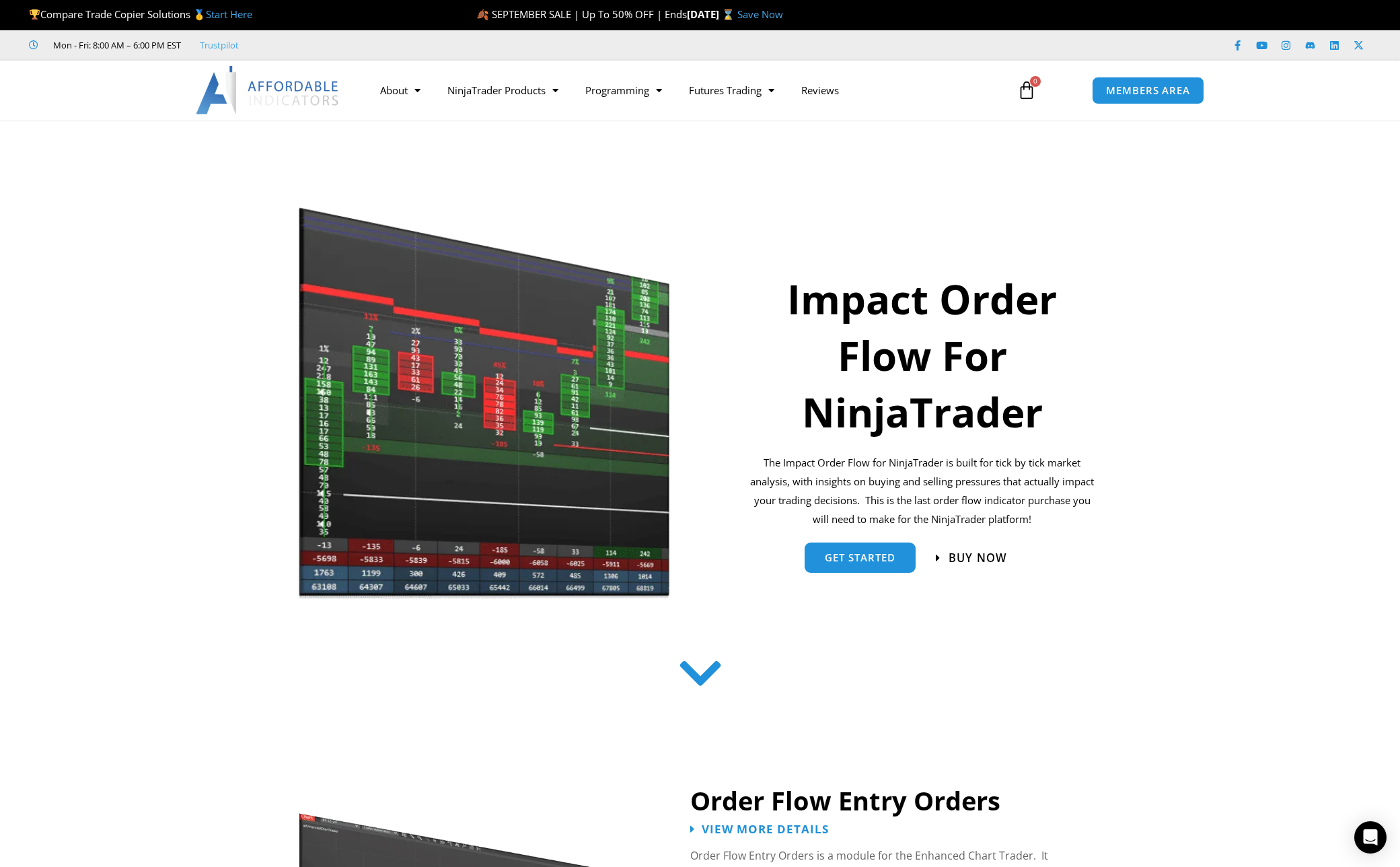
click at [973, 556] on span "Buy now" at bounding box center [977, 557] width 58 height 11
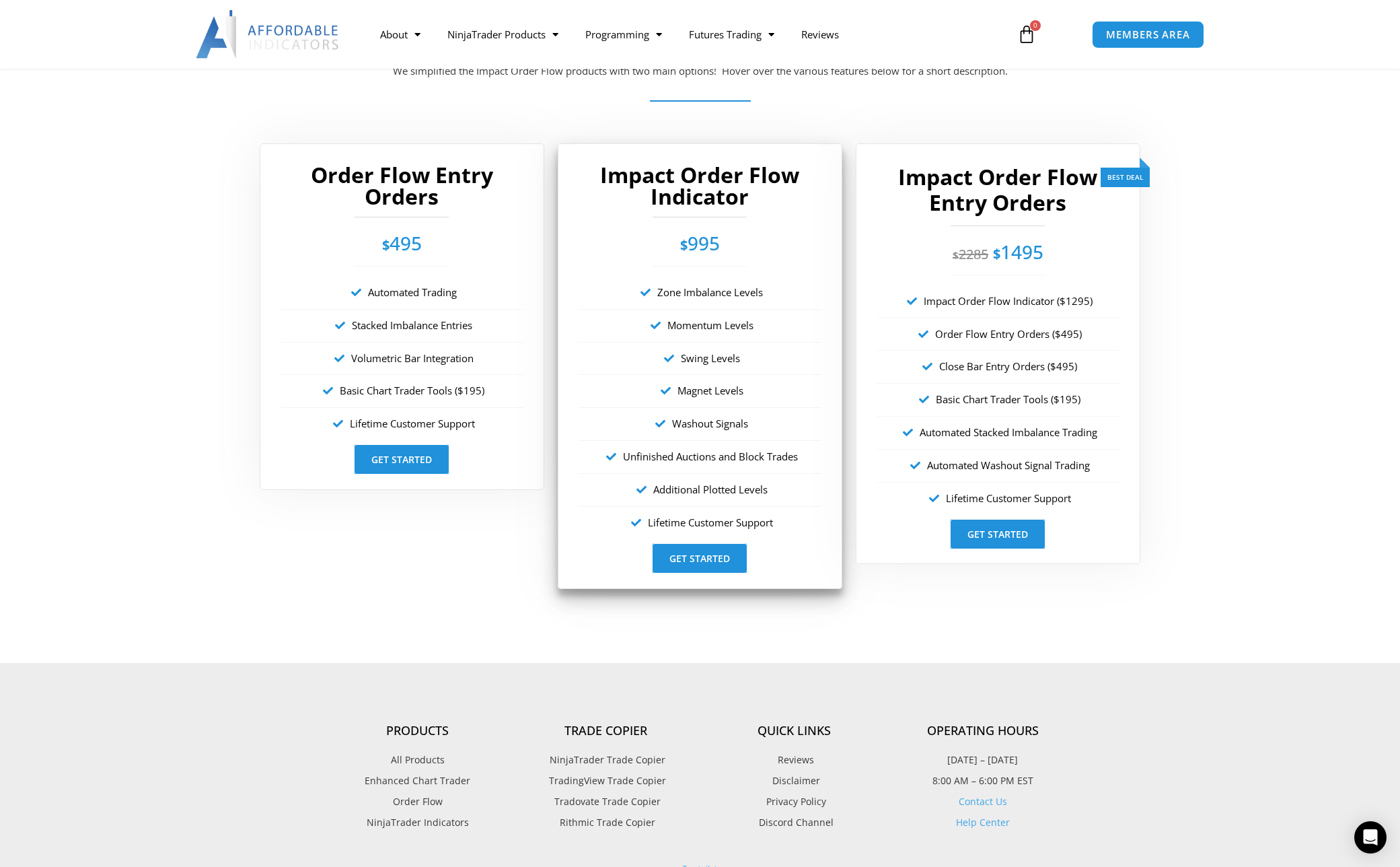
scroll to position [2359, 0]
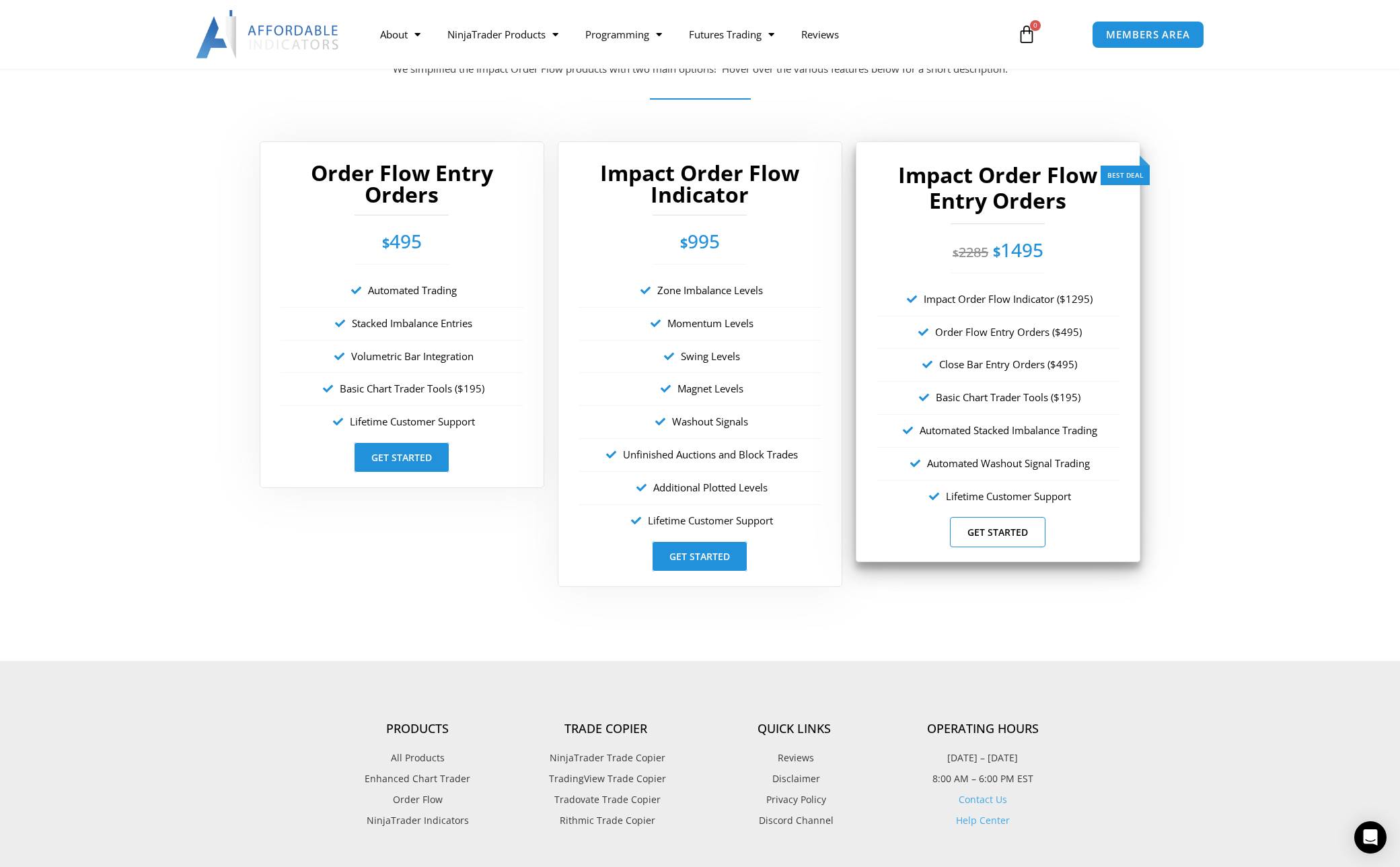
click at [991, 536] on link "Get Started" at bounding box center [997, 532] width 96 height 30
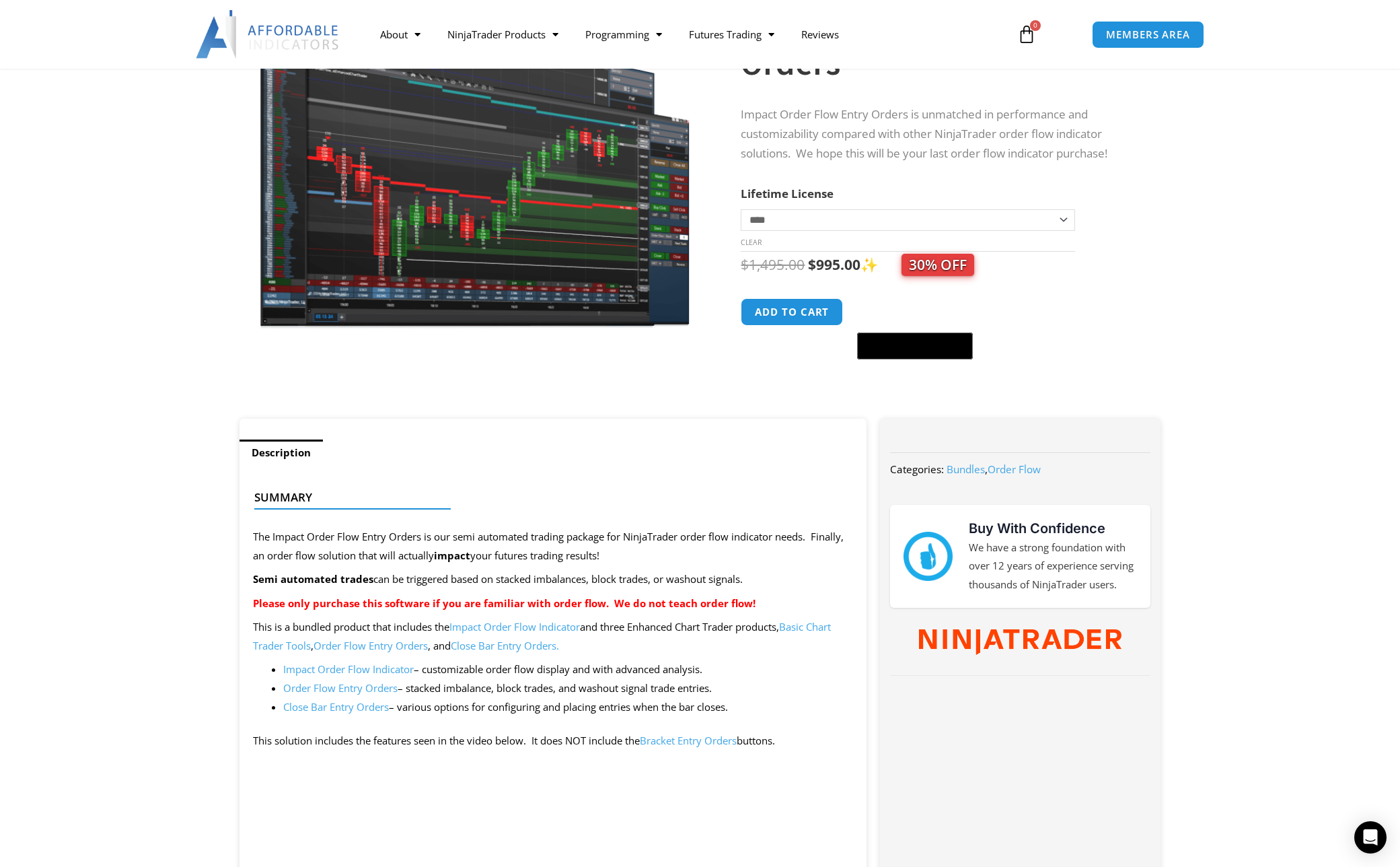
scroll to position [200, 0]
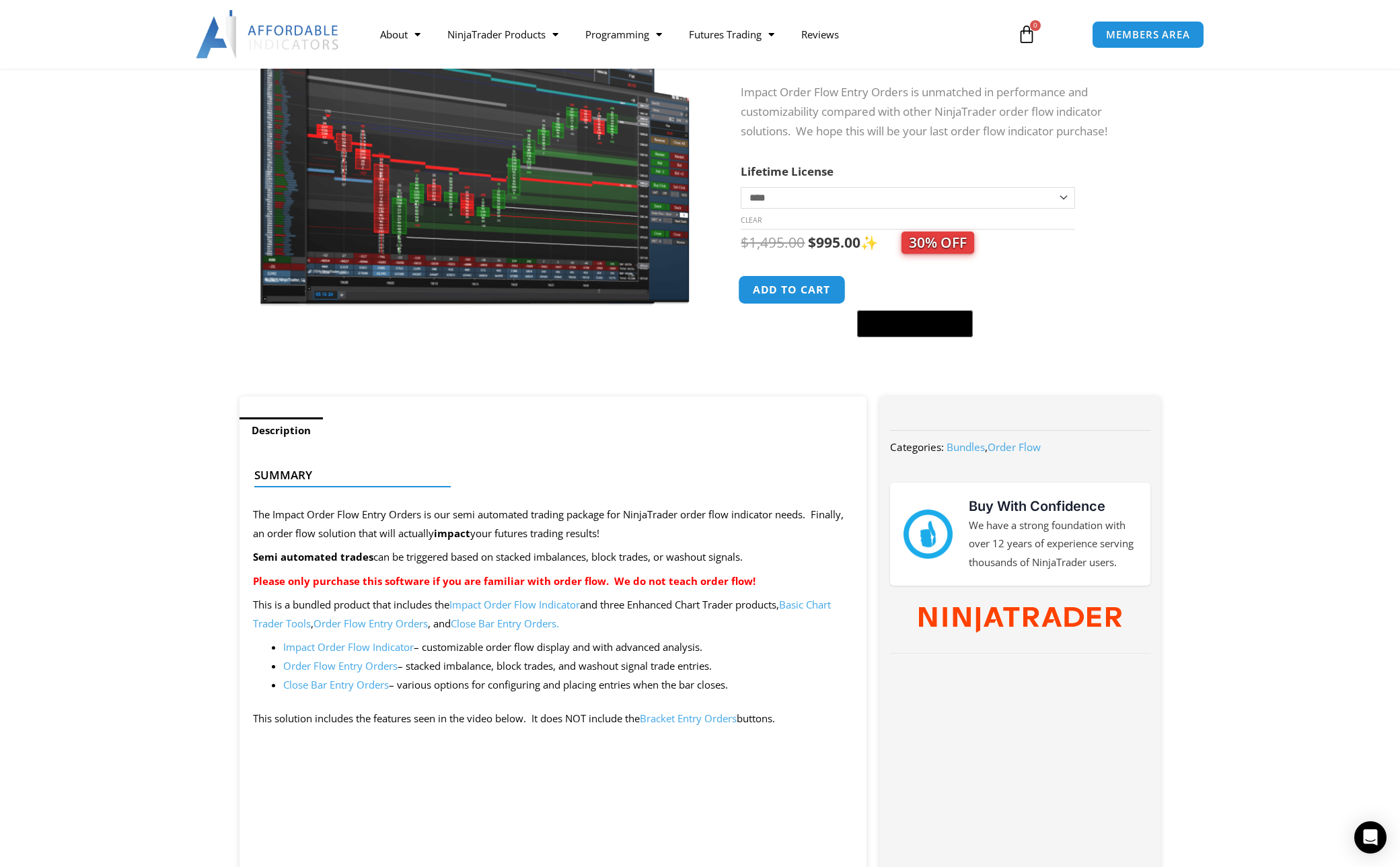
click at [773, 296] on button "Add to cart" at bounding box center [792, 289] width 107 height 29
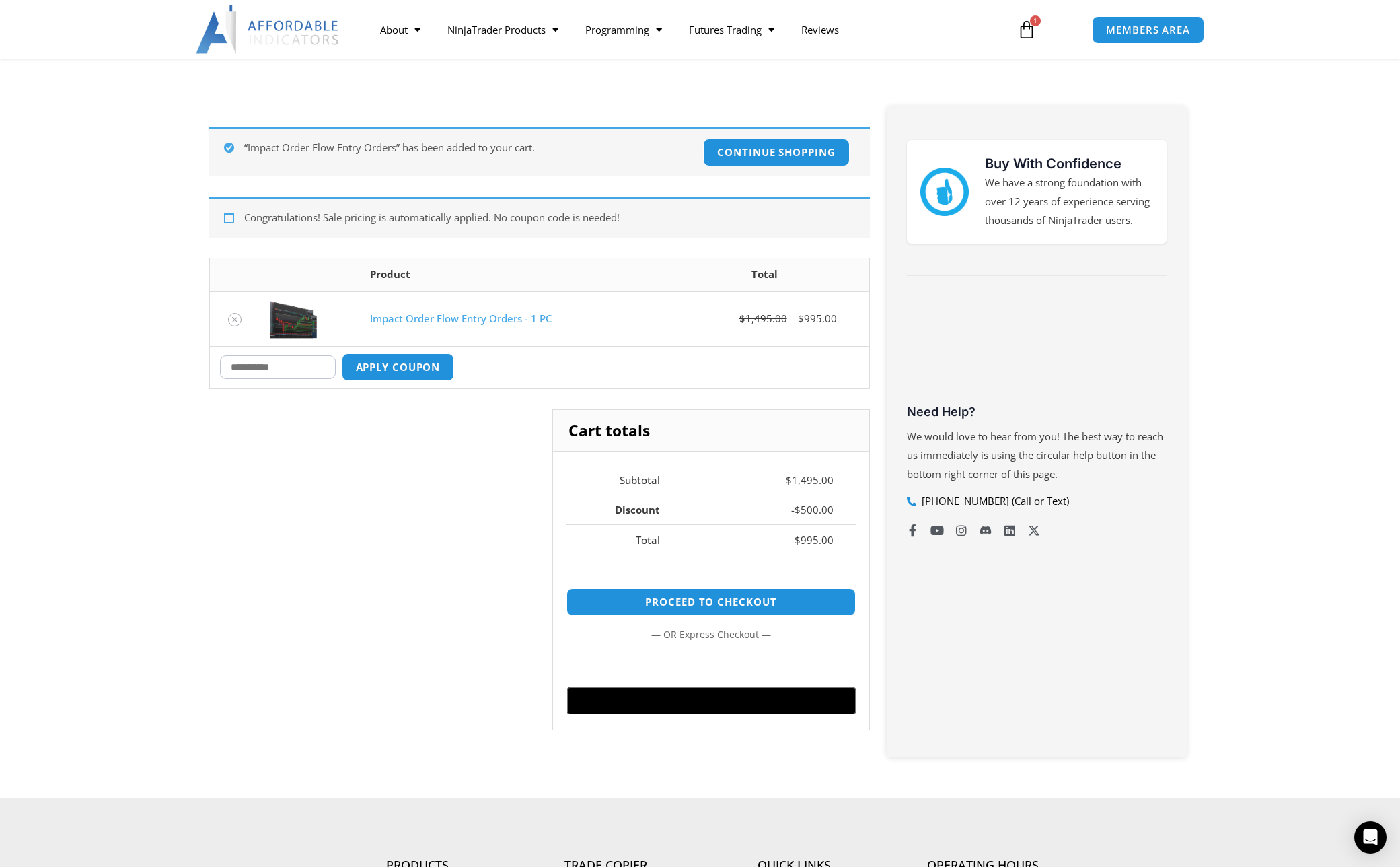
scroll to position [268, 0]
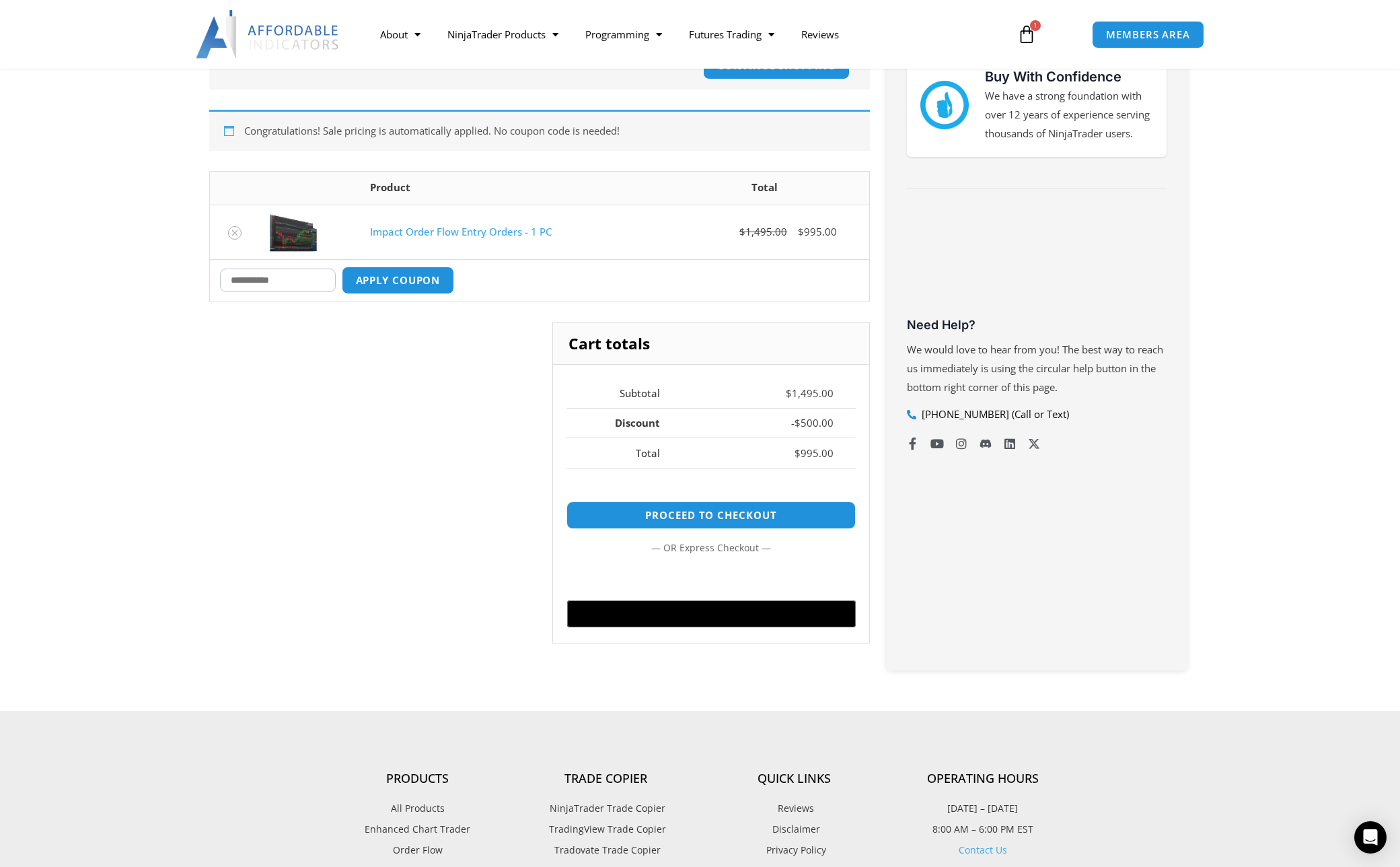
click at [250, 283] on input "Coupon:" at bounding box center [278, 280] width 116 height 24
paste input "**********"
type input "**********"
click at [387, 284] on button "Apply coupon" at bounding box center [397, 279] width 119 height 29
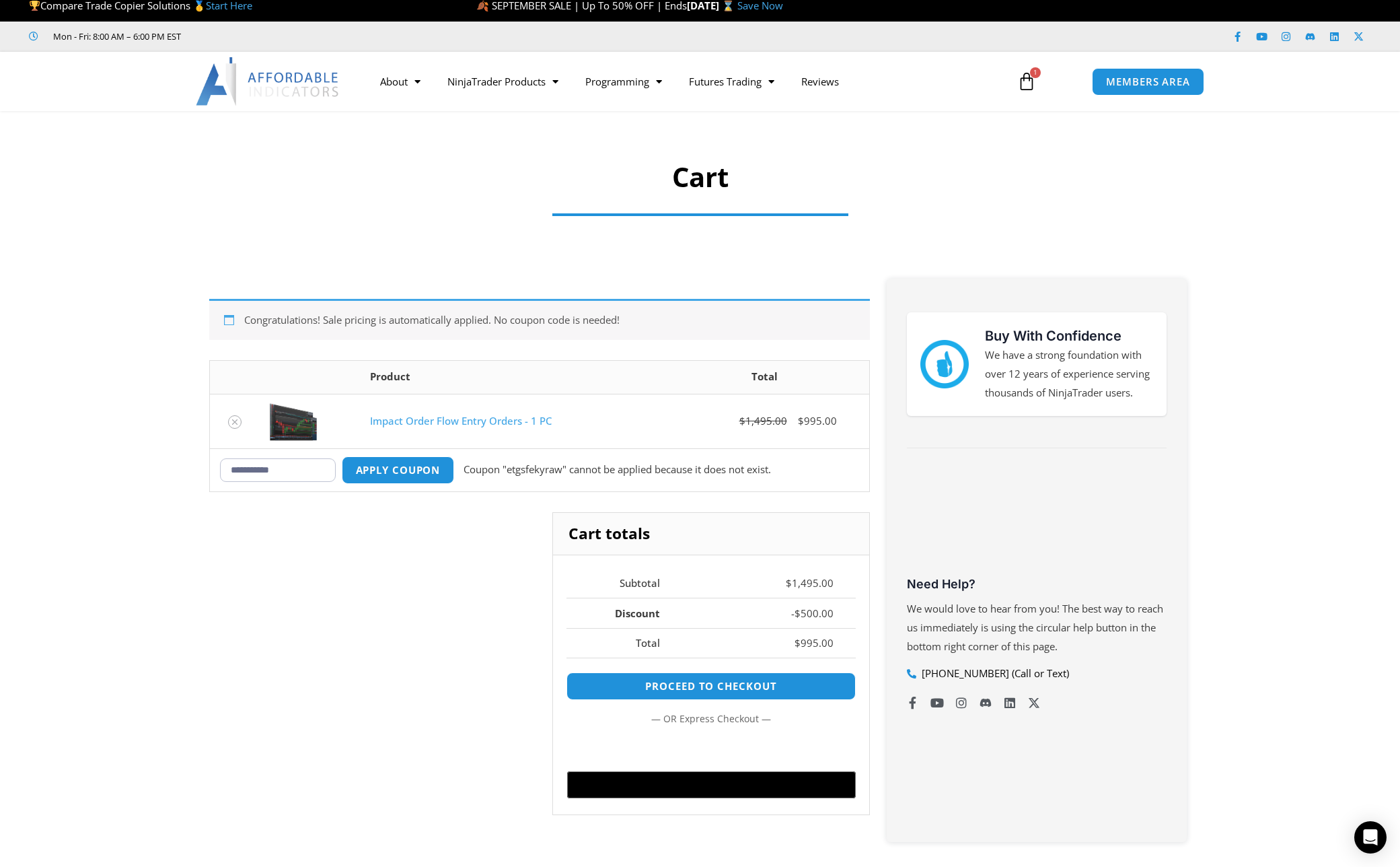
scroll to position [0, 0]
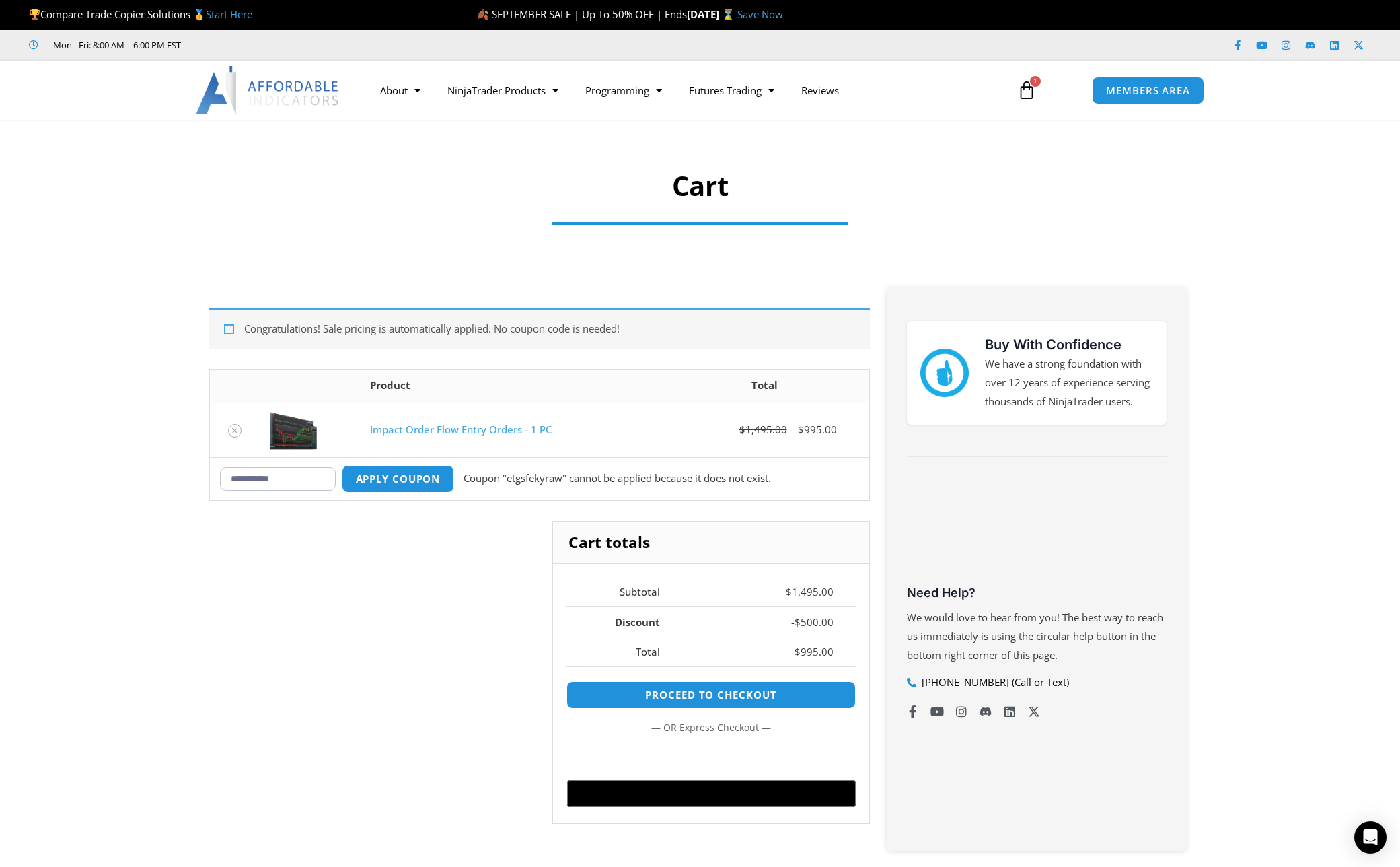
click at [405, 426] on link "Impact Order Flow Entry Orders - 1 PC" at bounding box center [461, 429] width 182 height 13
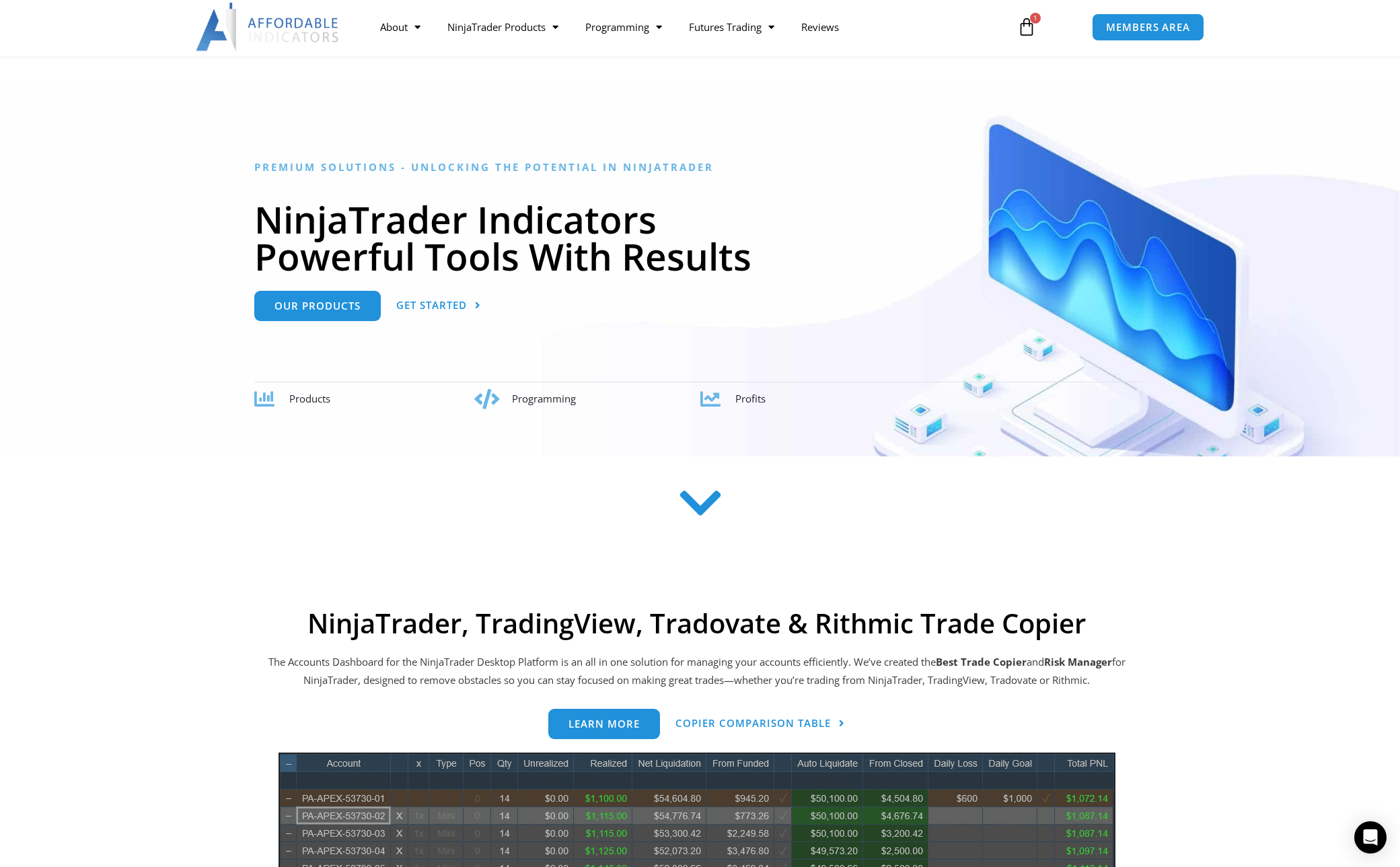
scroll to position [84, 0]
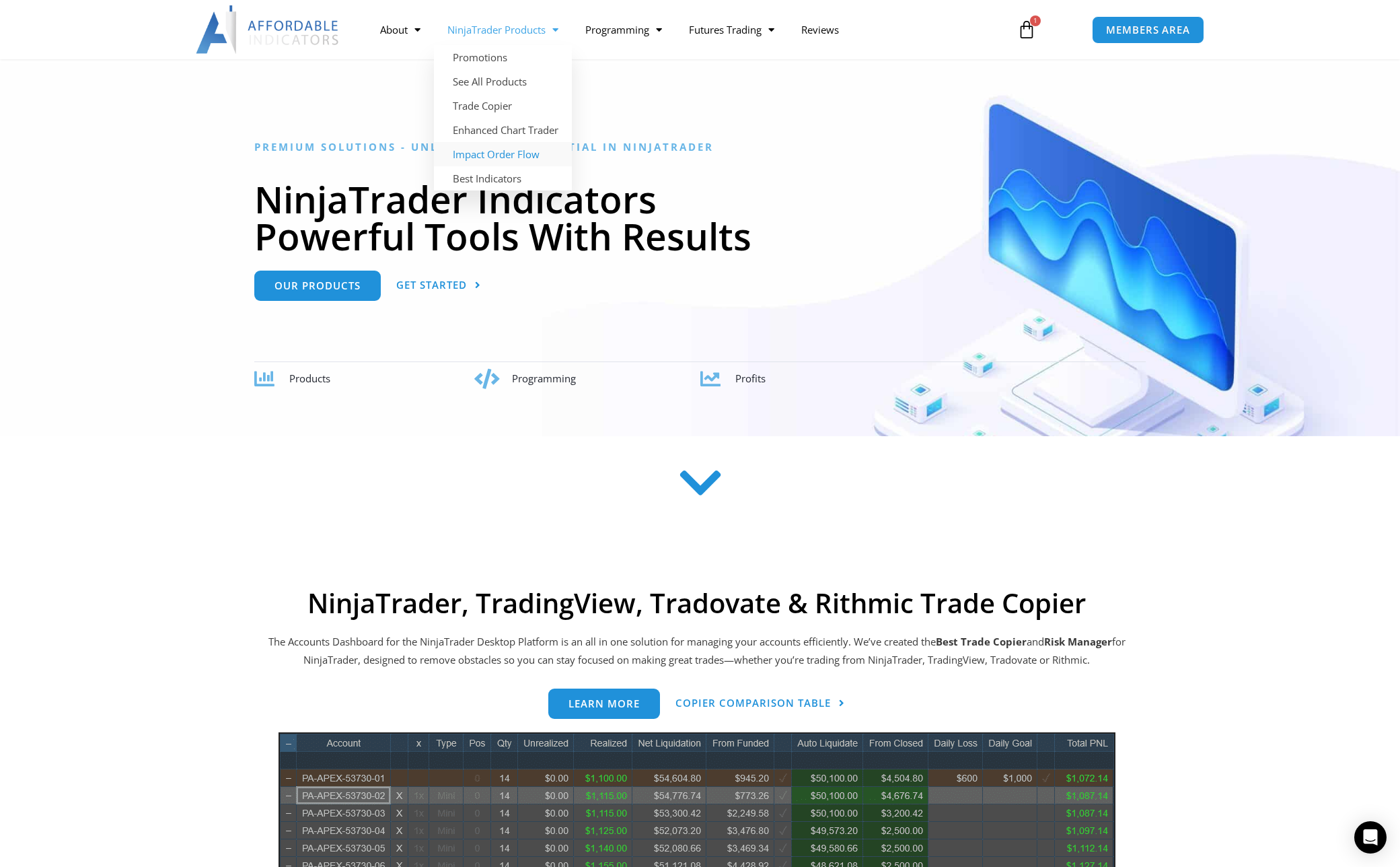
click at [487, 149] on link "Impact Order Flow" at bounding box center [503, 154] width 138 height 25
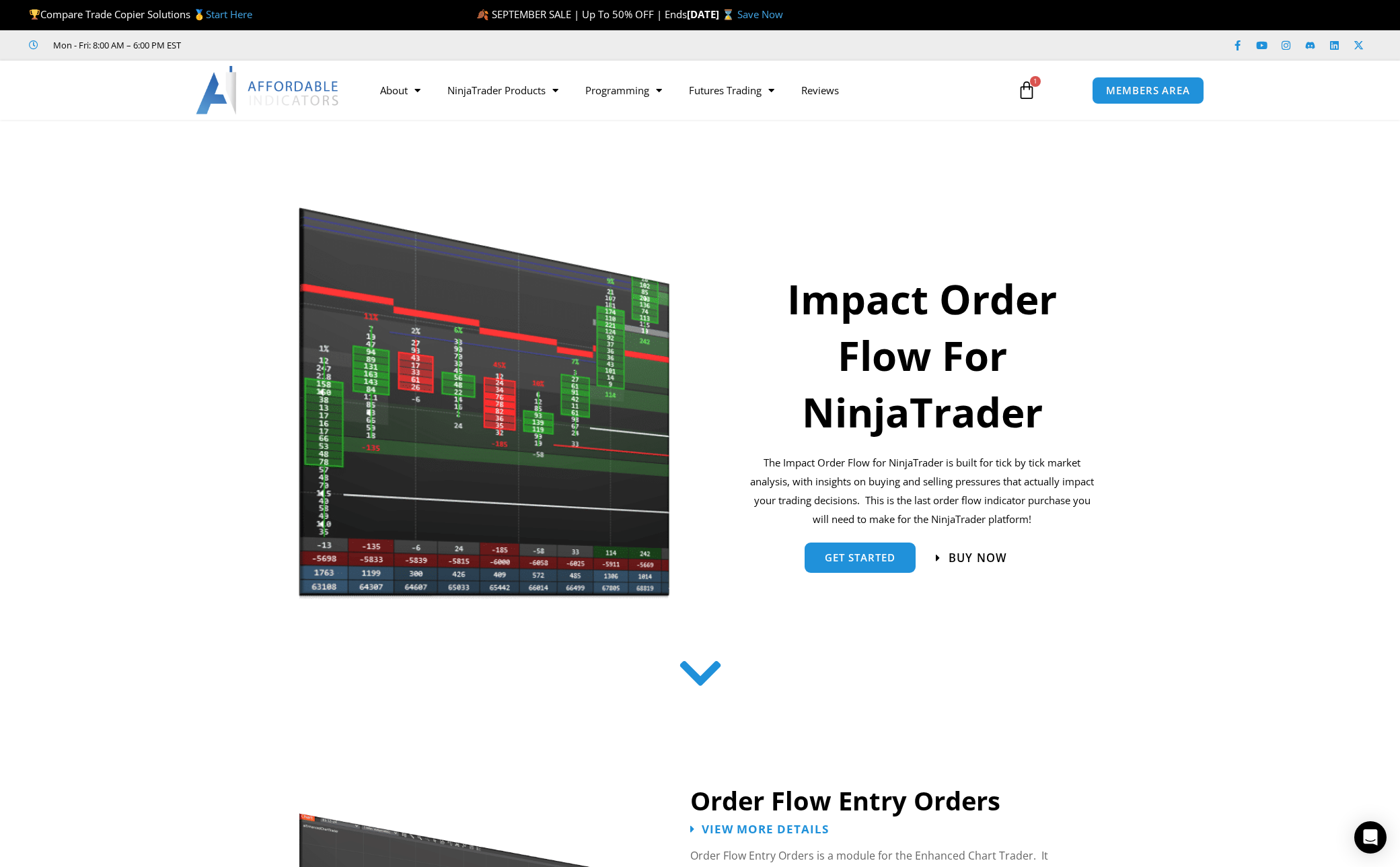
click at [987, 559] on span "Buy now" at bounding box center [977, 557] width 58 height 11
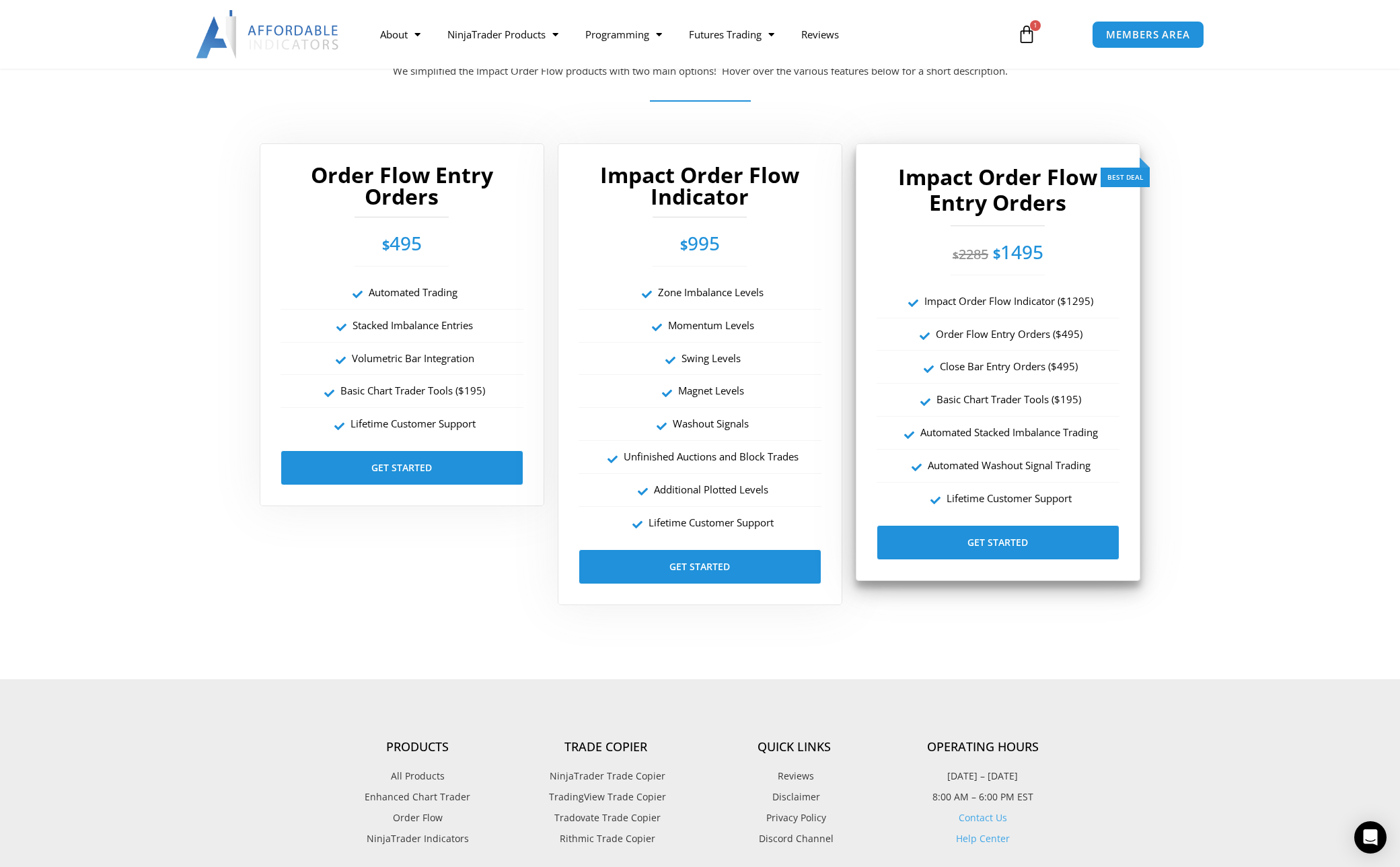
scroll to position [2359, 0]
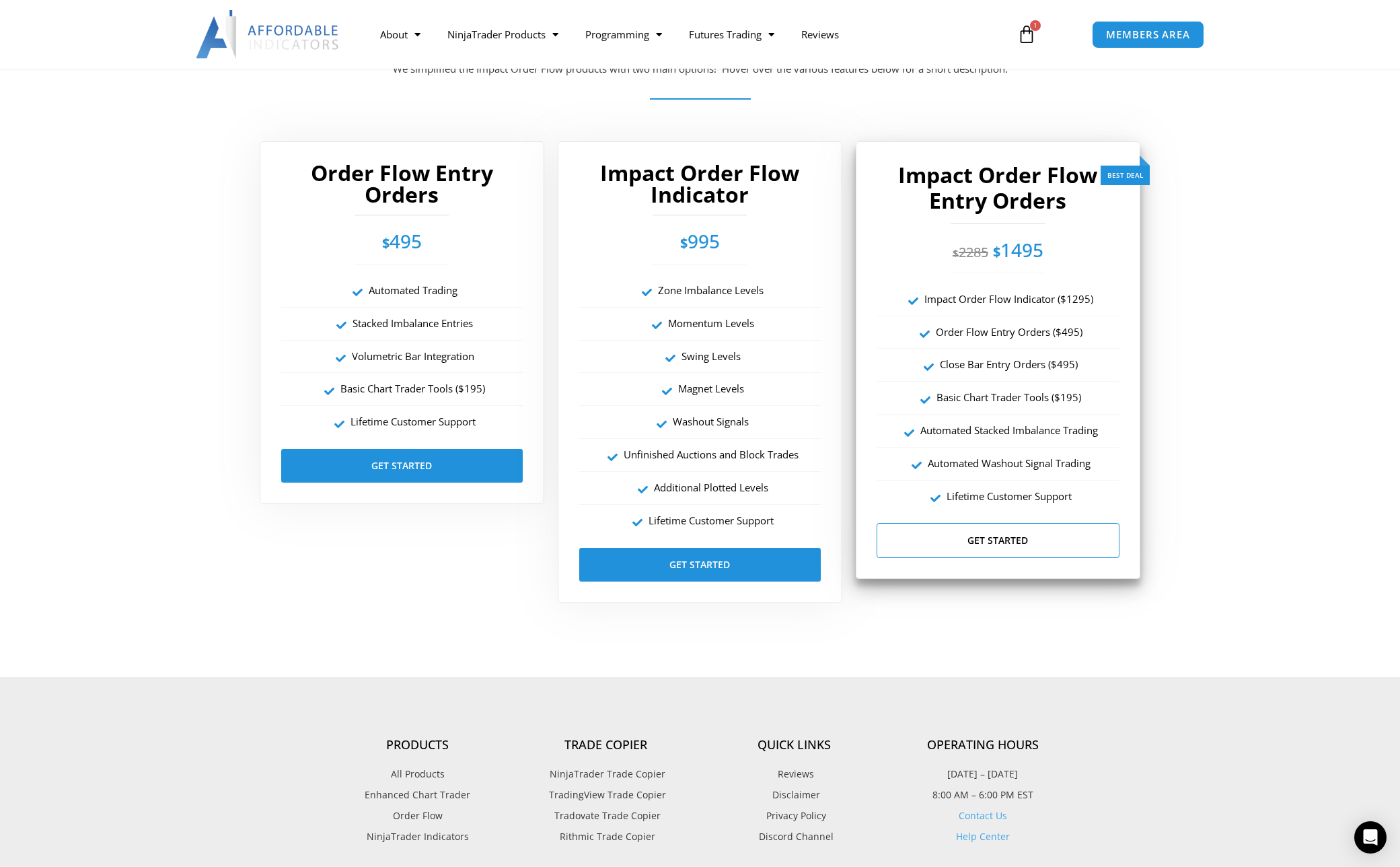
click at [982, 538] on link "Get Started" at bounding box center [998, 540] width 242 height 35
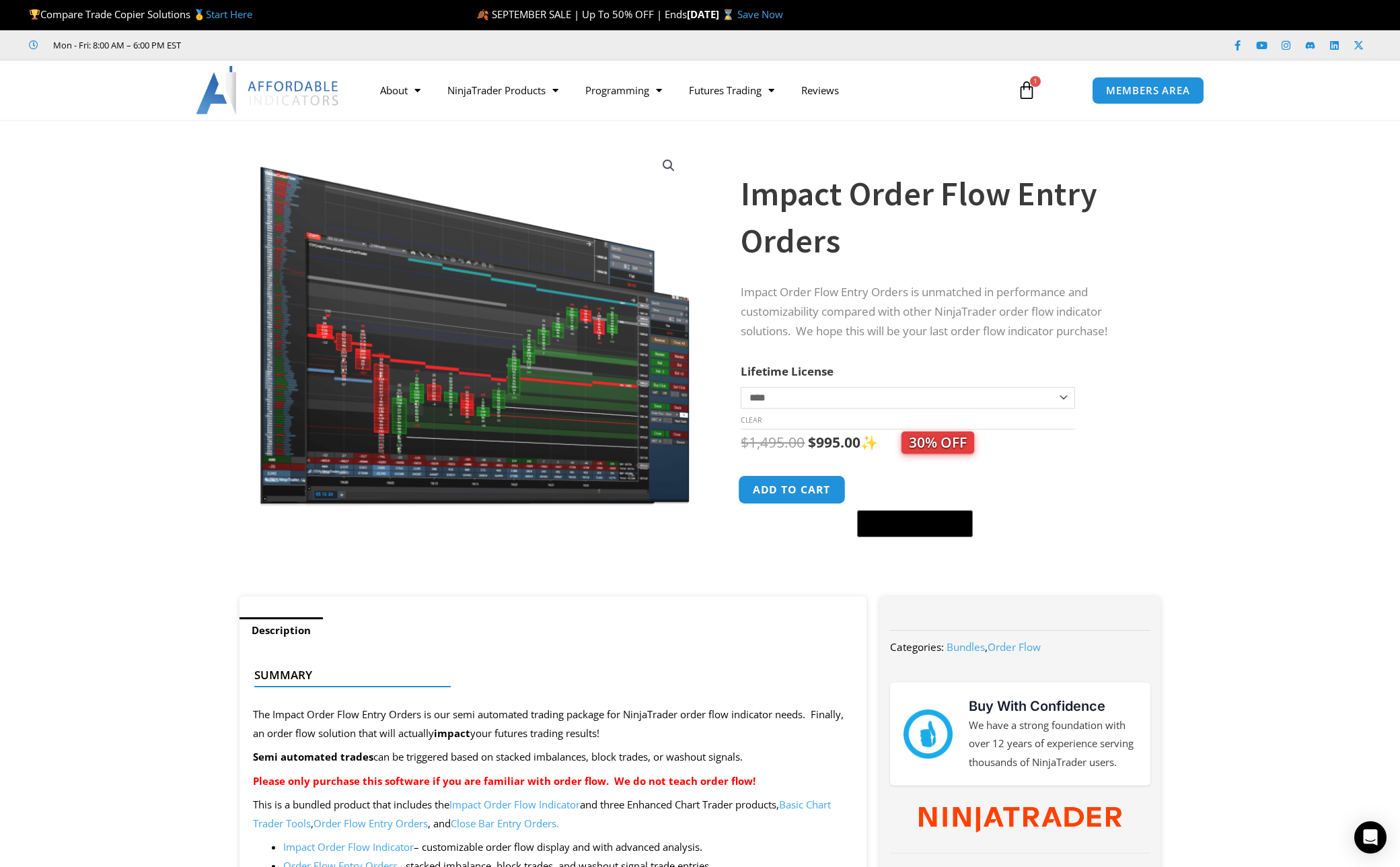
click at [810, 488] on button "Add to cart" at bounding box center [792, 489] width 107 height 29
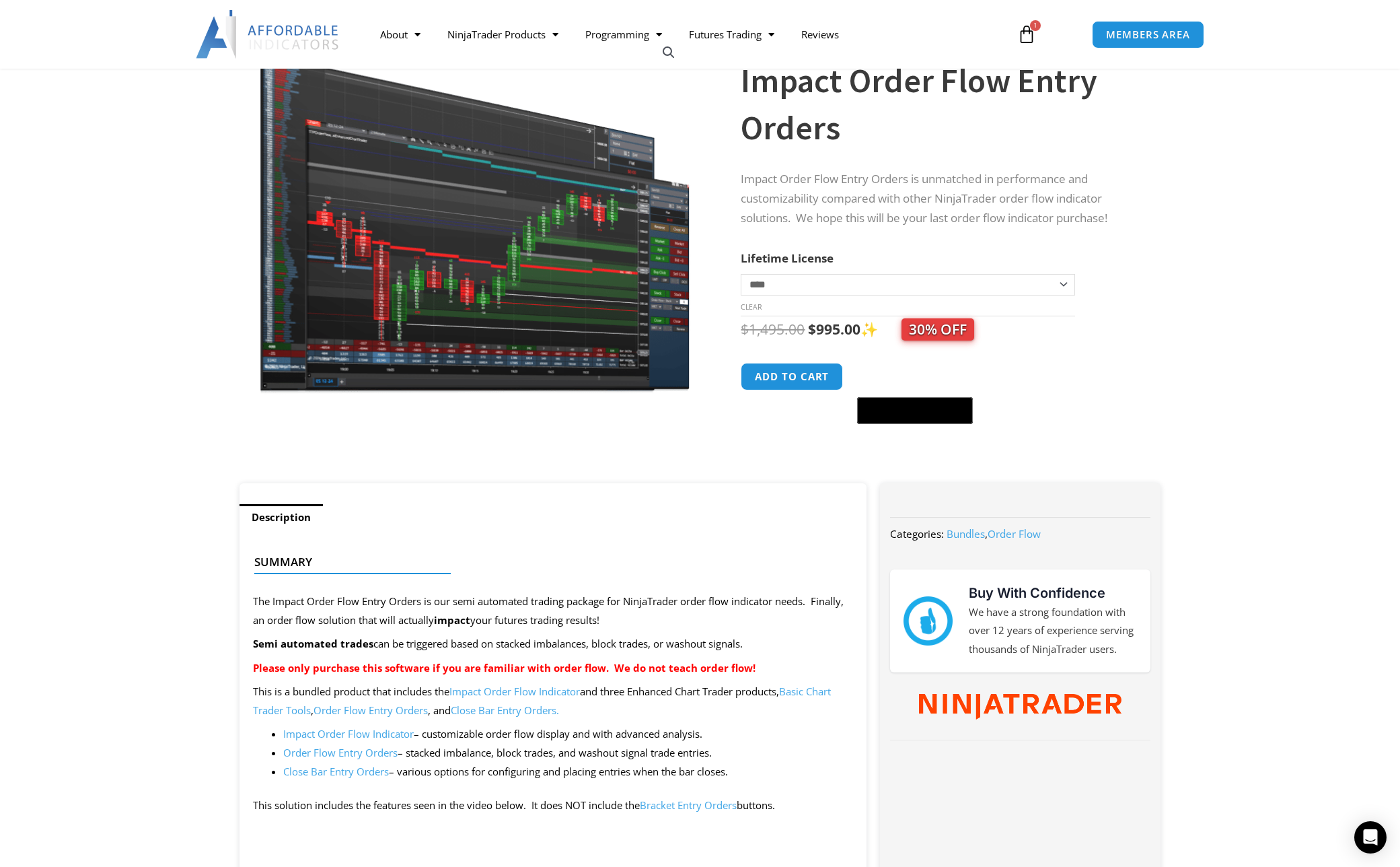
scroll to position [169, 0]
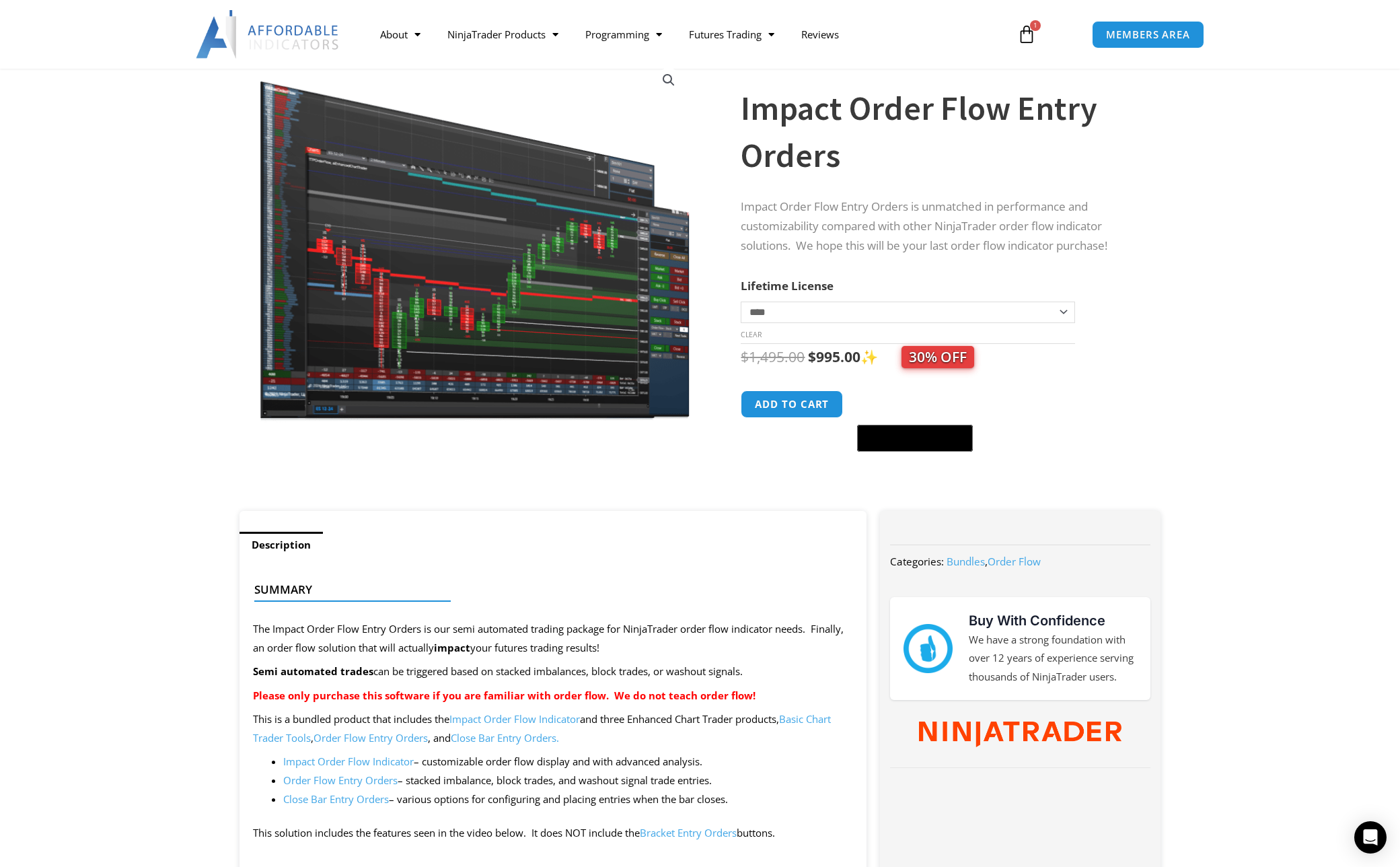
click at [1022, 32] on icon at bounding box center [1026, 34] width 19 height 19
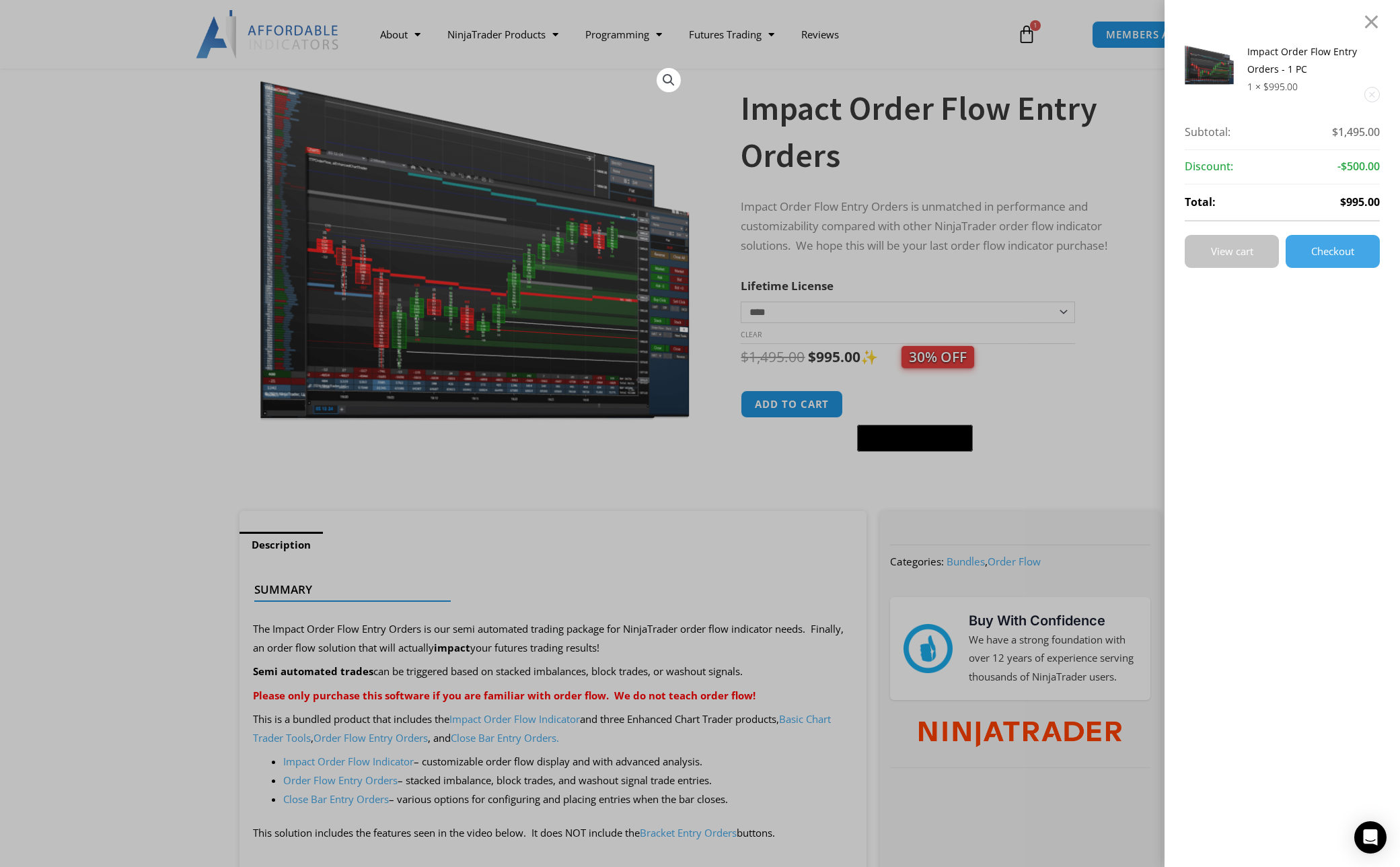
click at [1206, 250] on link "View cart" at bounding box center [1231, 252] width 94 height 33
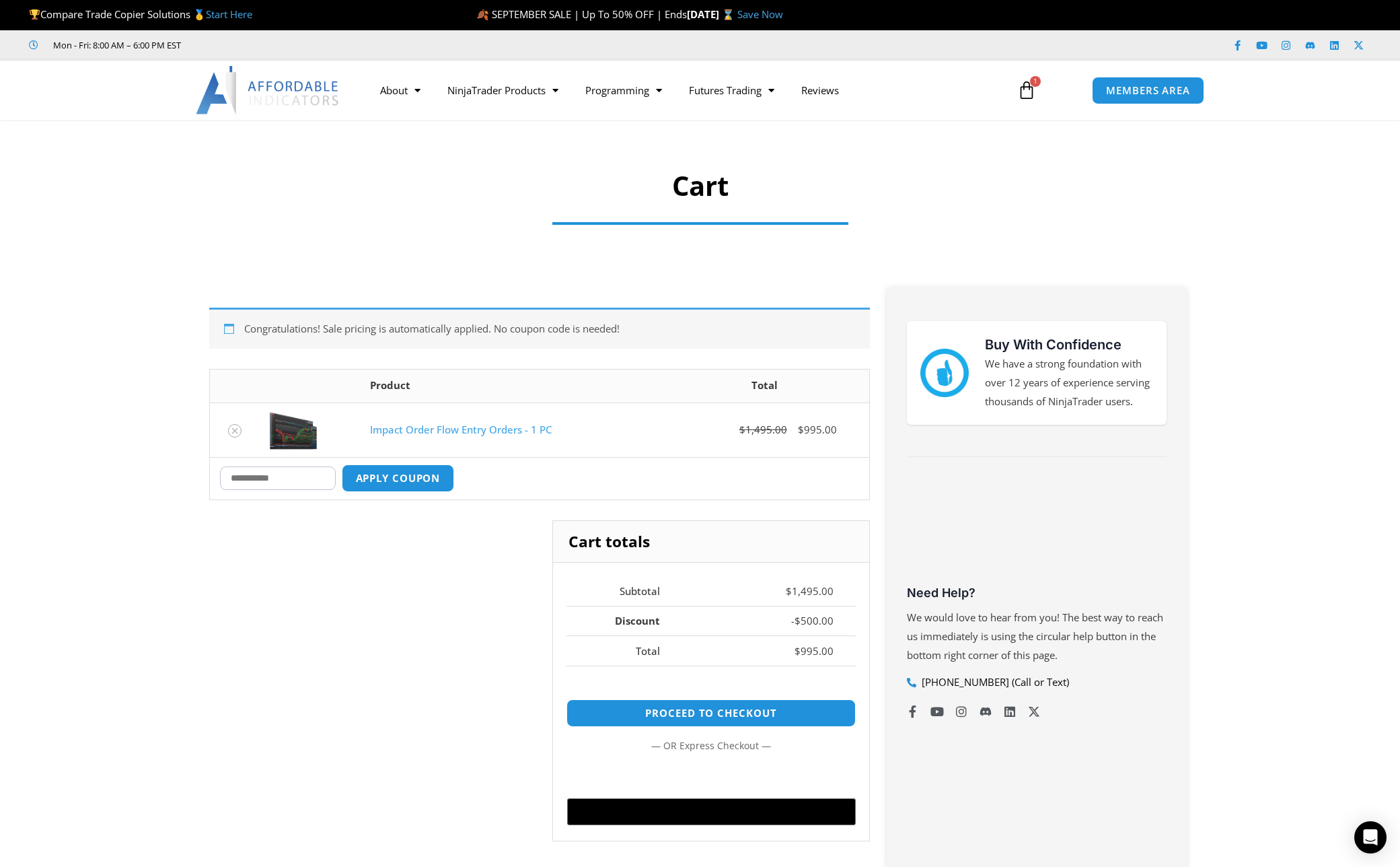
click at [283, 470] on input "Coupon:" at bounding box center [278, 478] width 116 height 24
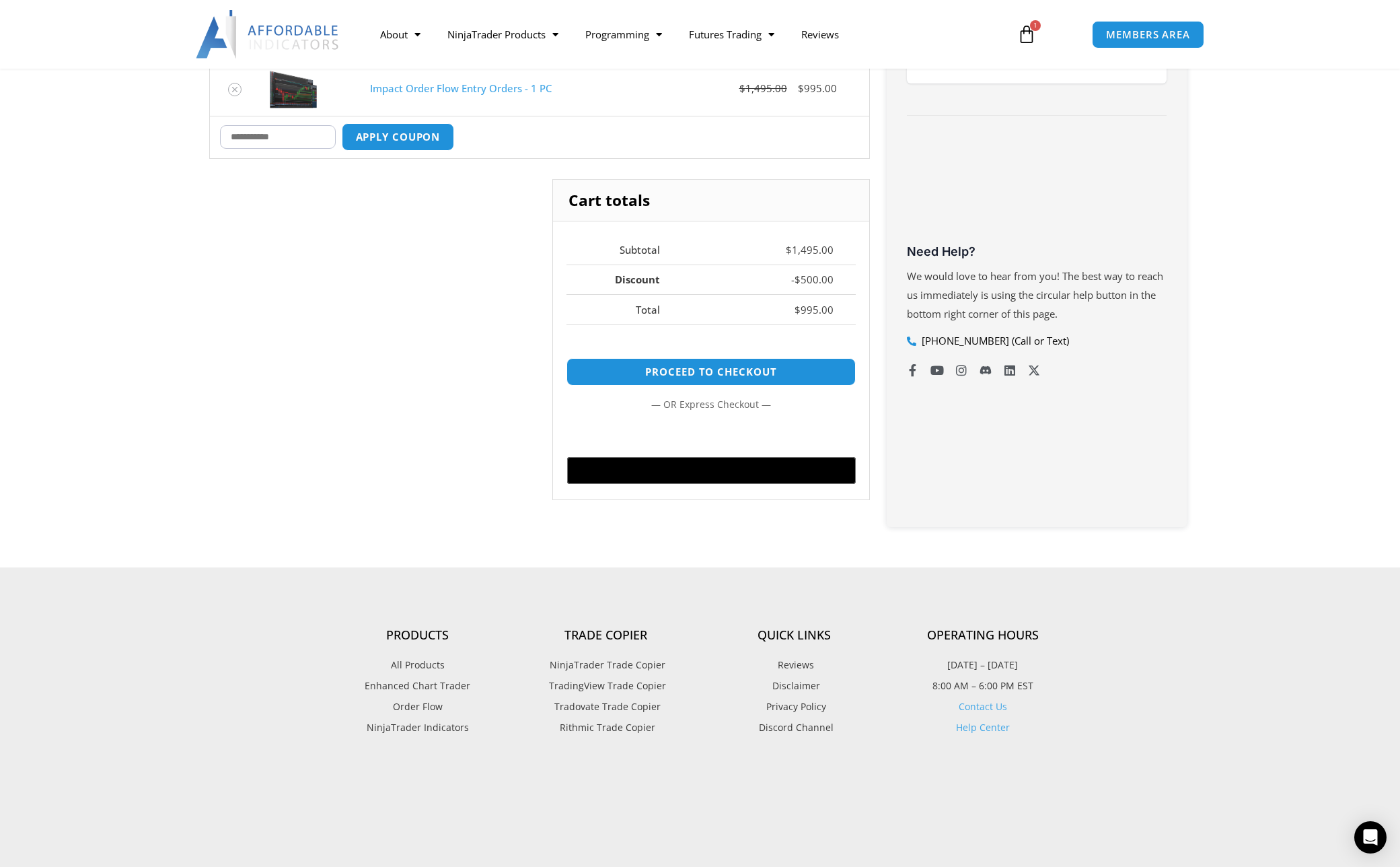
scroll to position [356, 0]
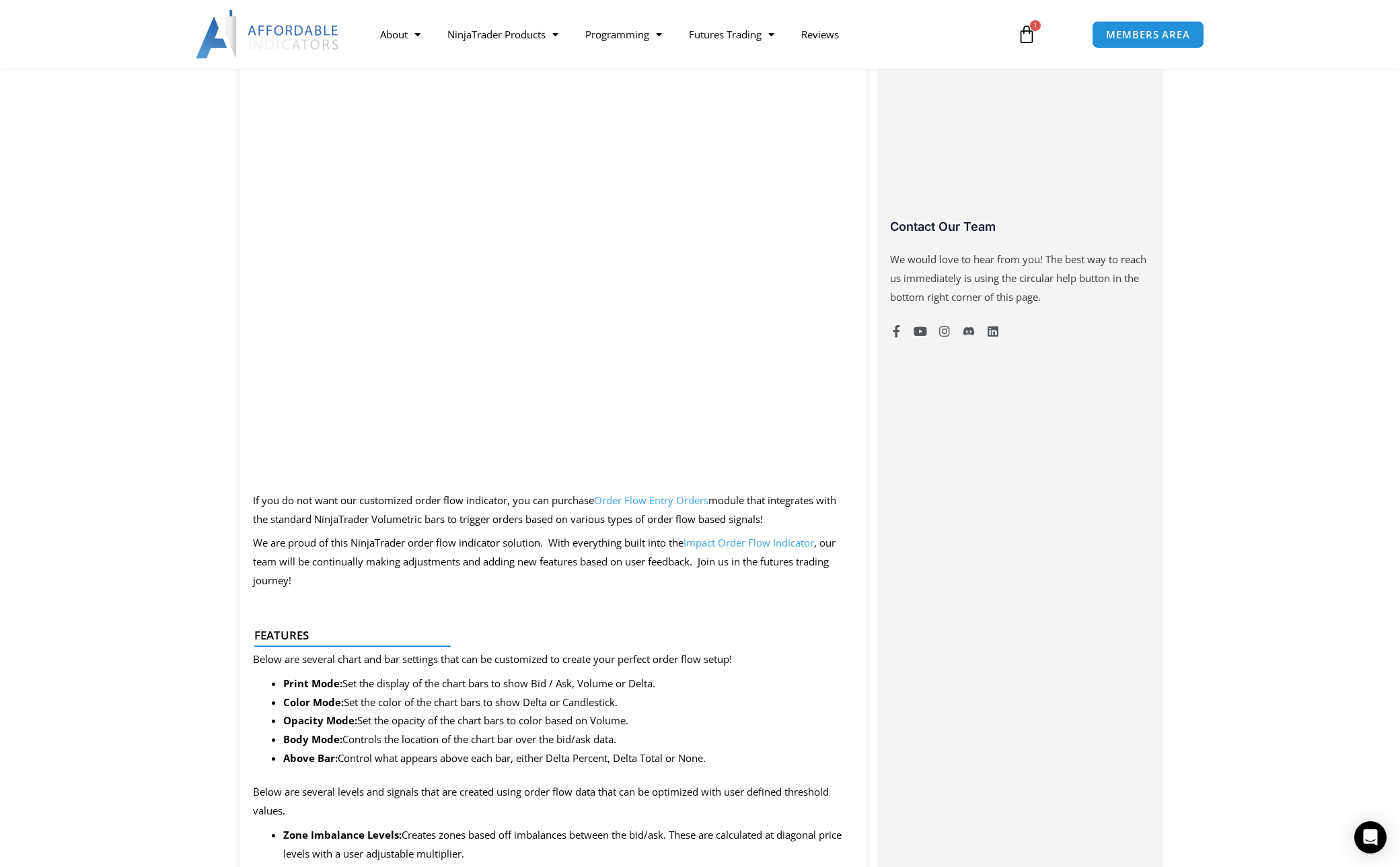
scroll to position [876, 0]
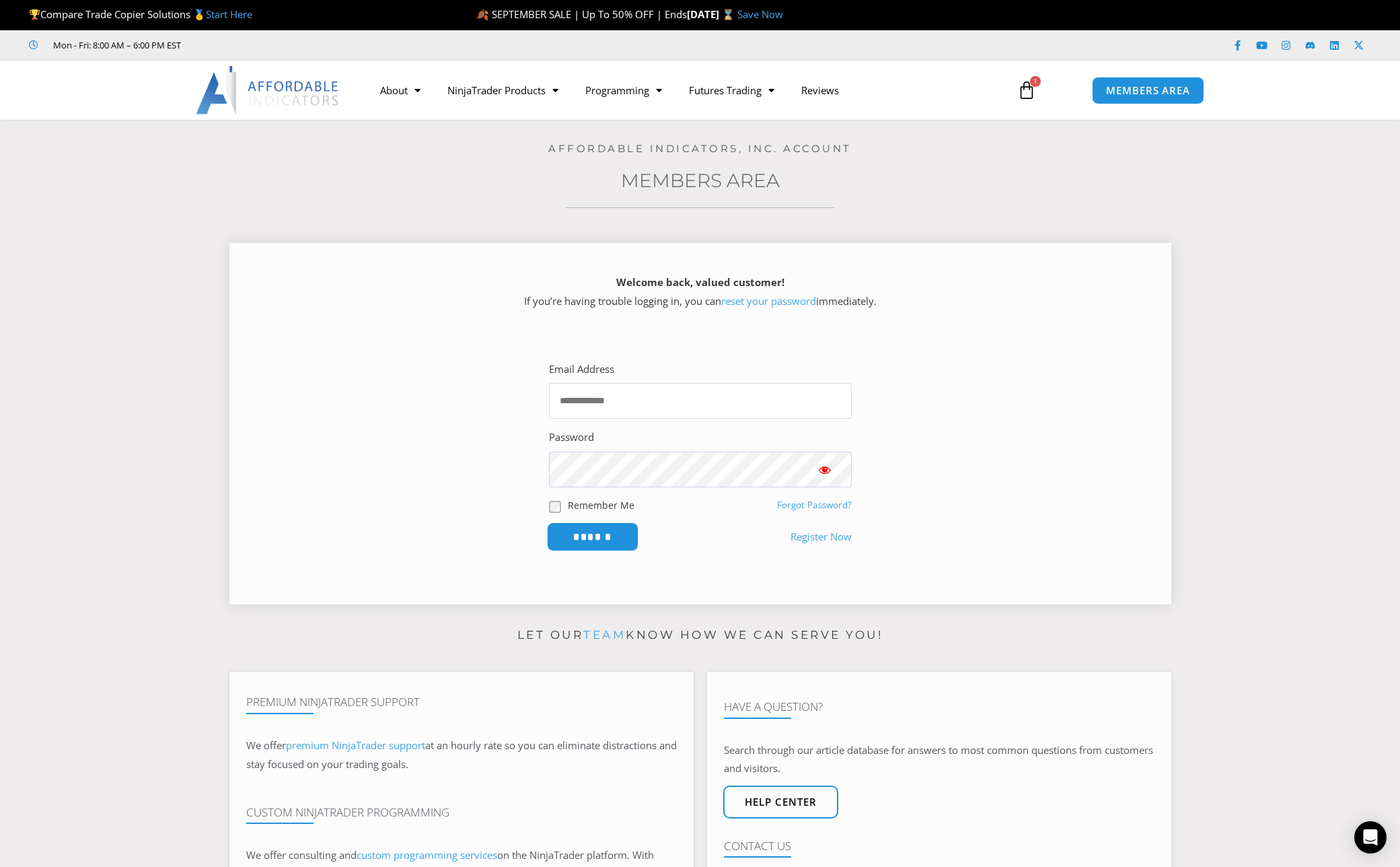
type input "**********"
click at [594, 538] on input "******" at bounding box center [592, 536] width 92 height 29
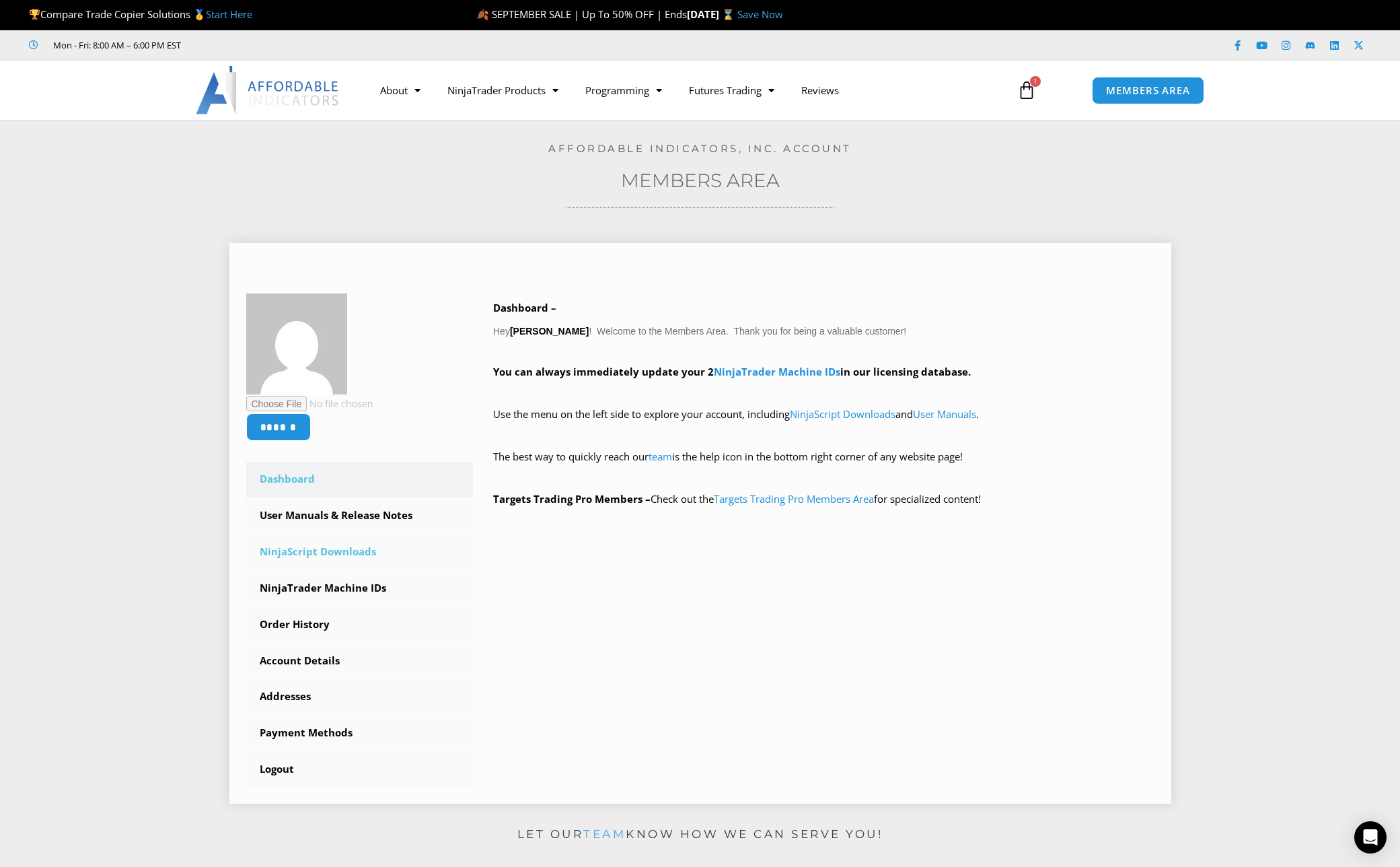
click at [354, 553] on link "NinjaScript Downloads" at bounding box center [360, 552] width 228 height 35
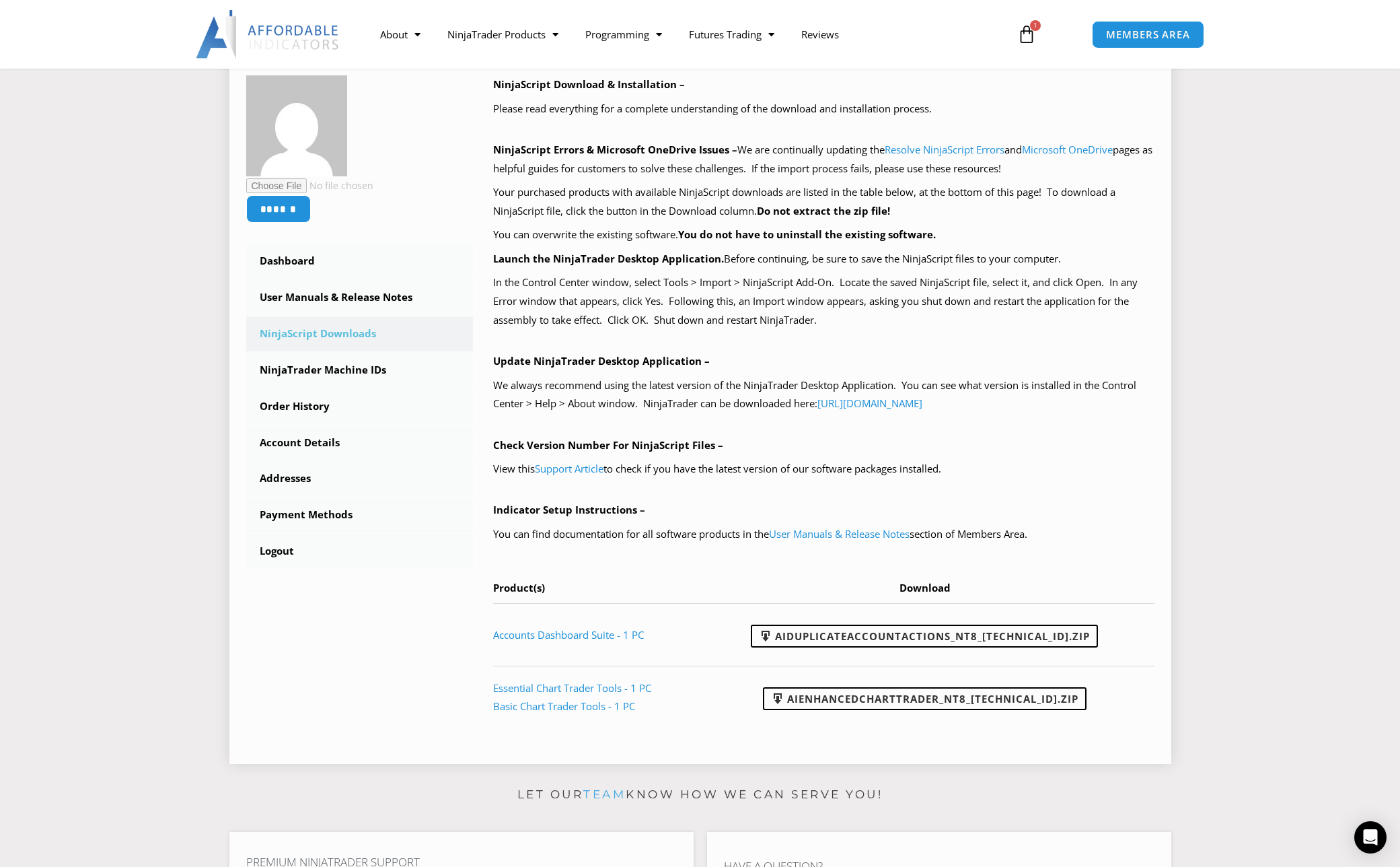
scroll to position [293, 0]
